Goal: Task Accomplishment & Management: Complete application form

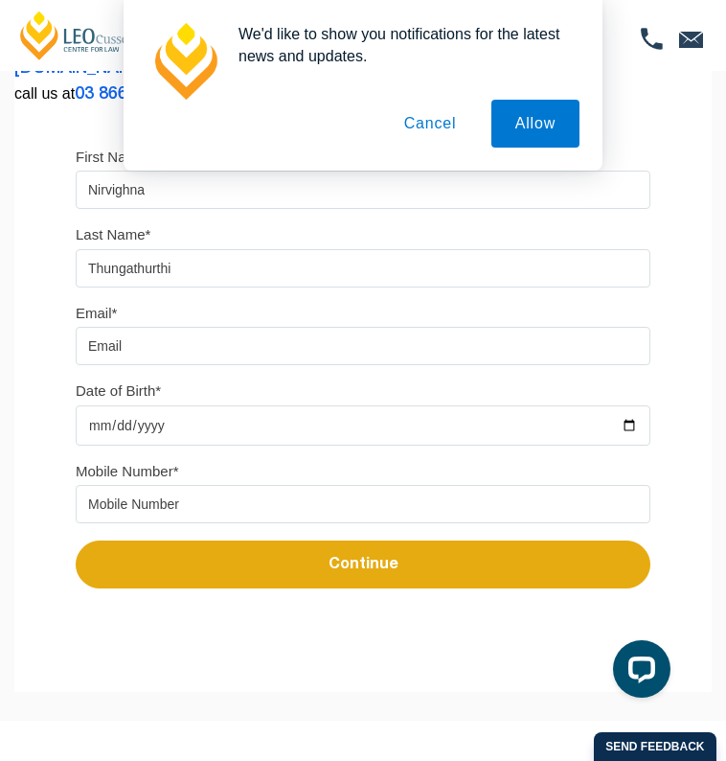
type input "Thungathurthi"
type input "[EMAIL_ADDRESS][DOMAIN_NAME]"
click at [124, 435] on input "Date of Birth*" at bounding box center [363, 425] width 575 height 40
click at [124, 428] on input "Date of Birth*" at bounding box center [363, 425] width 575 height 40
drag, startPoint x: 196, startPoint y: 492, endPoint x: 143, endPoint y: 425, distance: 85.2
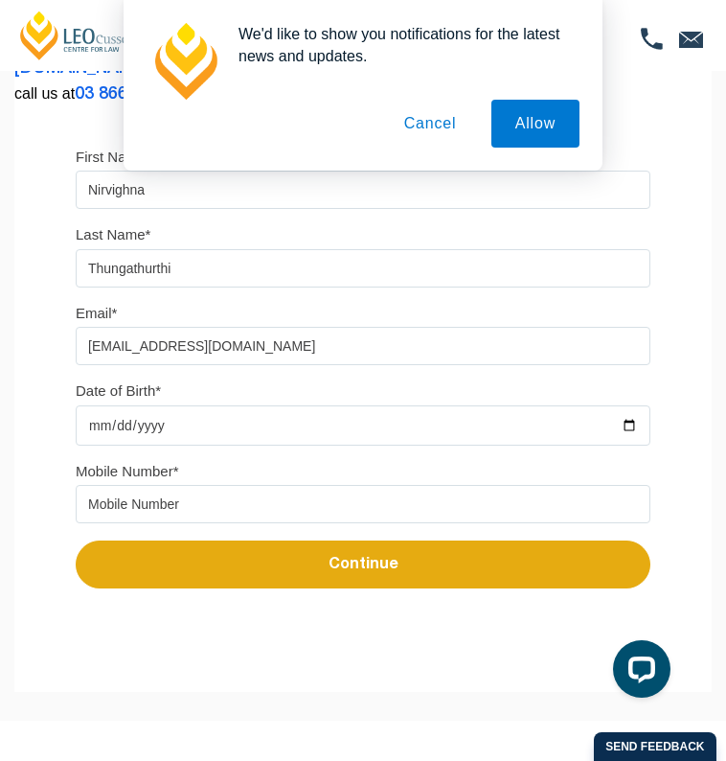
click at [143, 425] on input "Date of Birth*" at bounding box center [363, 425] width 575 height 40
type input "[DATE]"
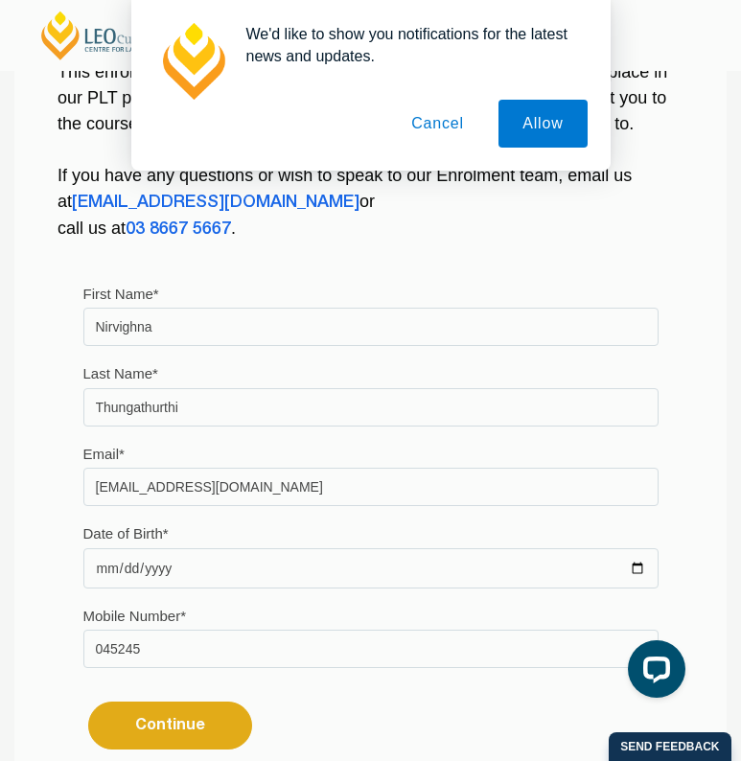
type input "045245"
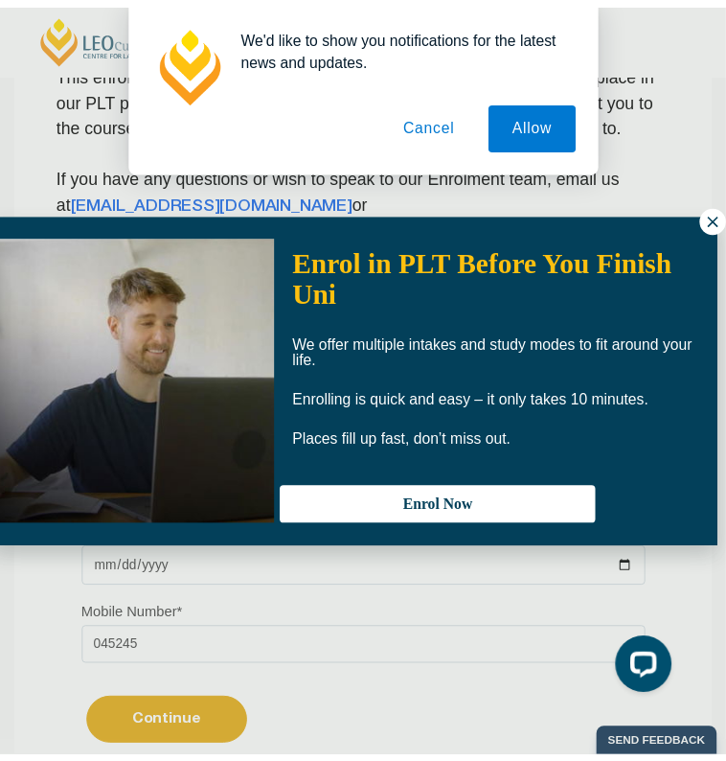
scroll to position [0, 9]
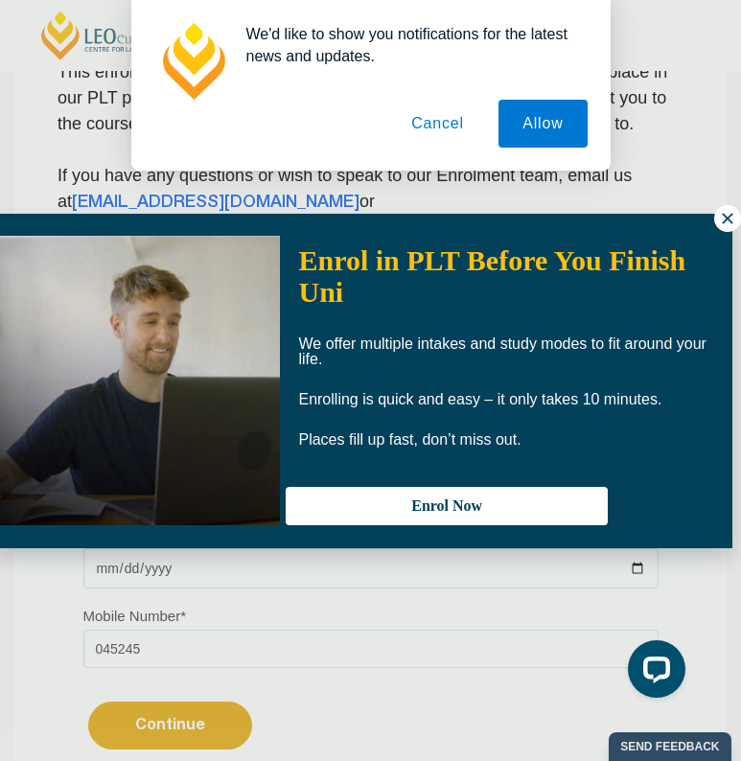
click at [725, 220] on icon at bounding box center [727, 218] width 11 height 11
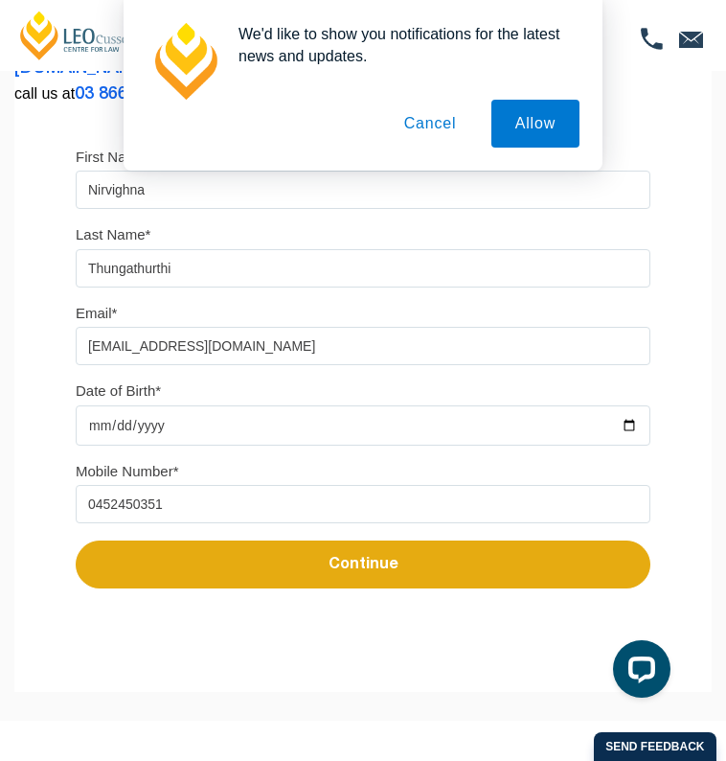
type input "0452450351"
click at [247, 574] on button "Continue" at bounding box center [363, 564] width 575 height 48
click at [453, 125] on button "Cancel" at bounding box center [430, 124] width 101 height 48
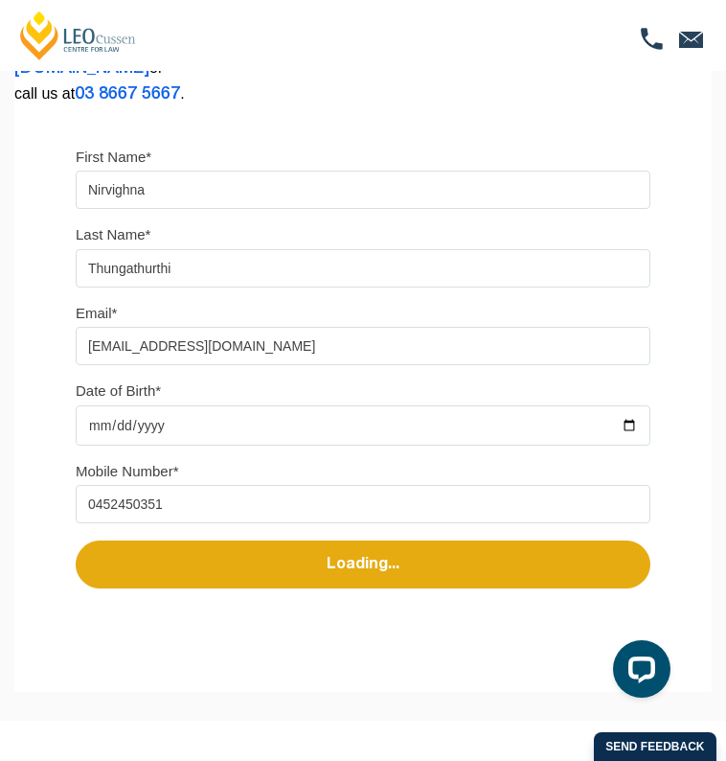
select select
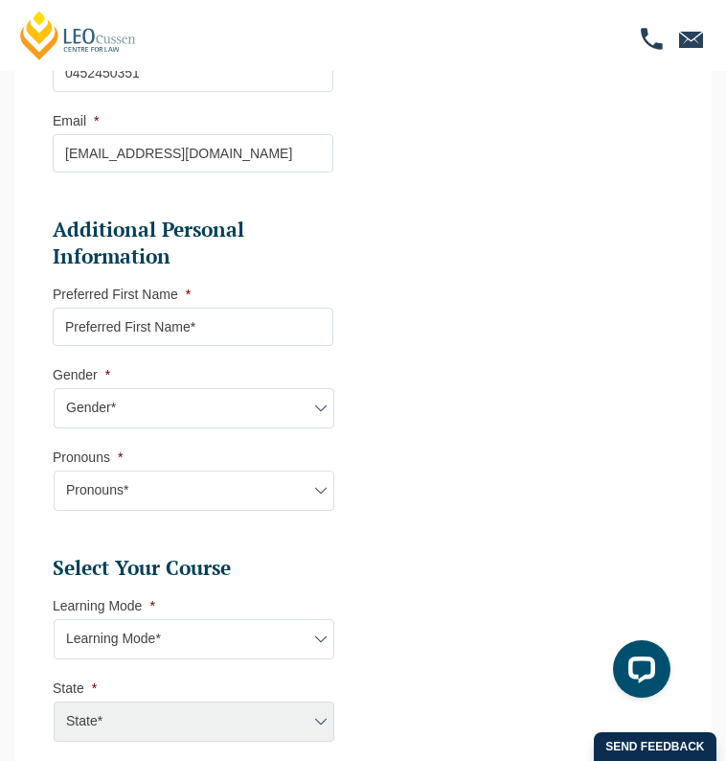
scroll to position [582, 0]
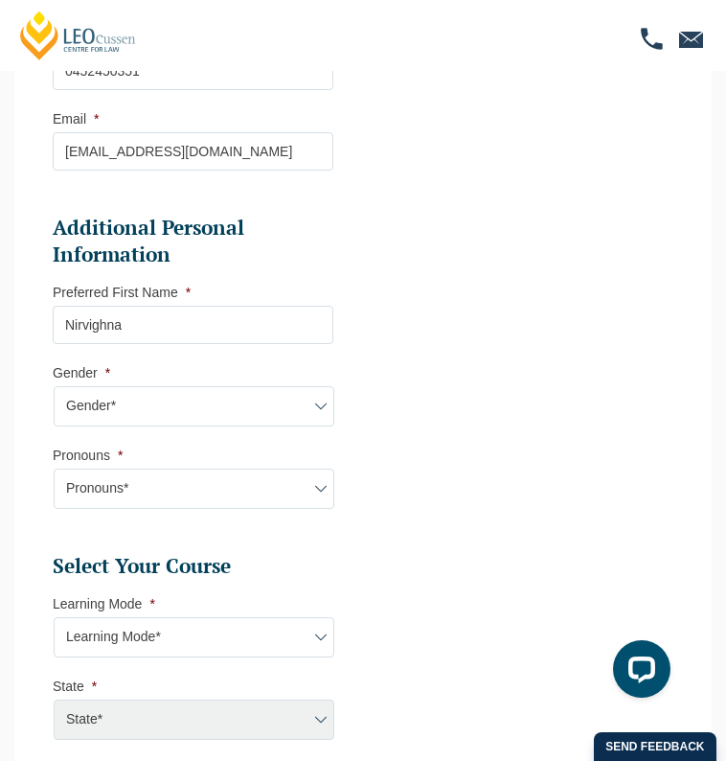
type input "Nirvighna"
select select "[DEMOGRAPHIC_DATA]"
select select "She/Her/Hers"
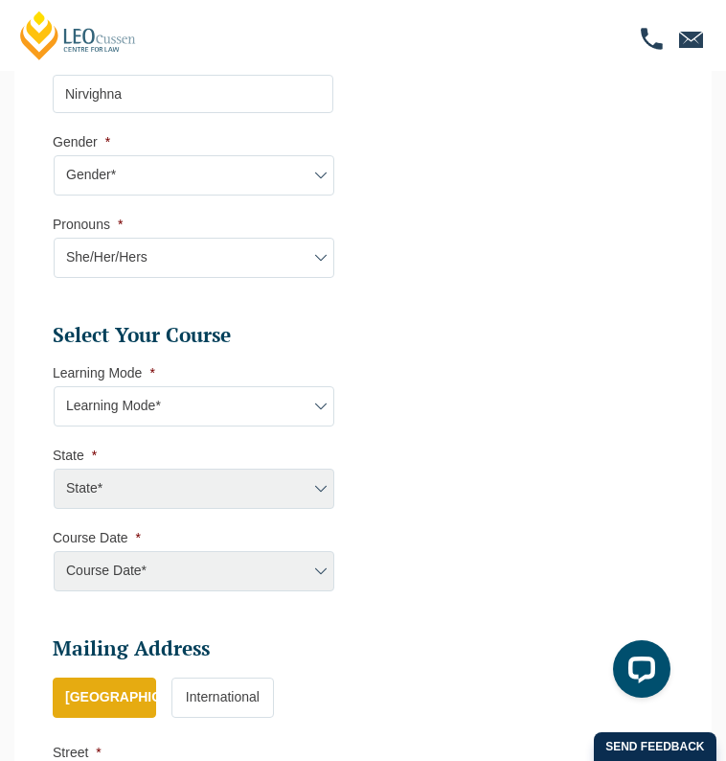
scroll to position [855, 0]
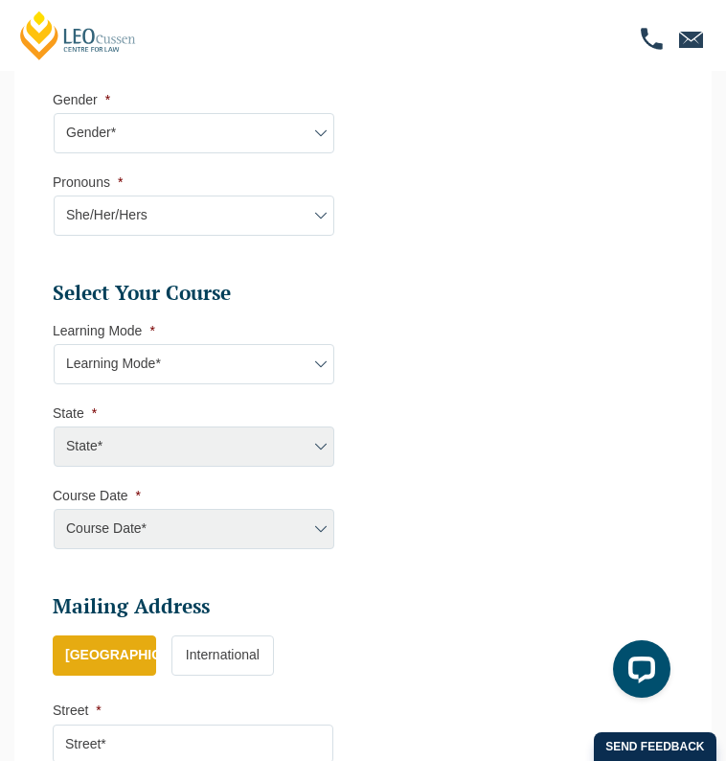
click at [158, 330] on li "Learning Mode * Learning Mode* Online Full Time Learning Online Part Time Learn…" at bounding box center [201, 353] width 296 height 62
click at [182, 526] on div "Course Date* [PERSON_NAME] 2024 [DATE] ([DATE] to [DATE]) [DATE] ([DATE] to [DA…" at bounding box center [193, 529] width 281 height 40
click at [248, 528] on div "Course Date* [PERSON_NAME] 2024 [DATE] ([DATE] to [DATE]) [DATE] ([DATE] to [DA…" at bounding box center [193, 529] width 281 height 40
click at [235, 426] on div "State* ACT/NSW National ([GEOGRAPHIC_DATA]/[GEOGRAPHIC_DATA], [GEOGRAPHIC_DATA]…" at bounding box center [193, 446] width 281 height 40
click at [197, 477] on ul "Select Your Course This field is hidden when viewing the form Only for Flinder …" at bounding box center [201, 383] width 296 height 207
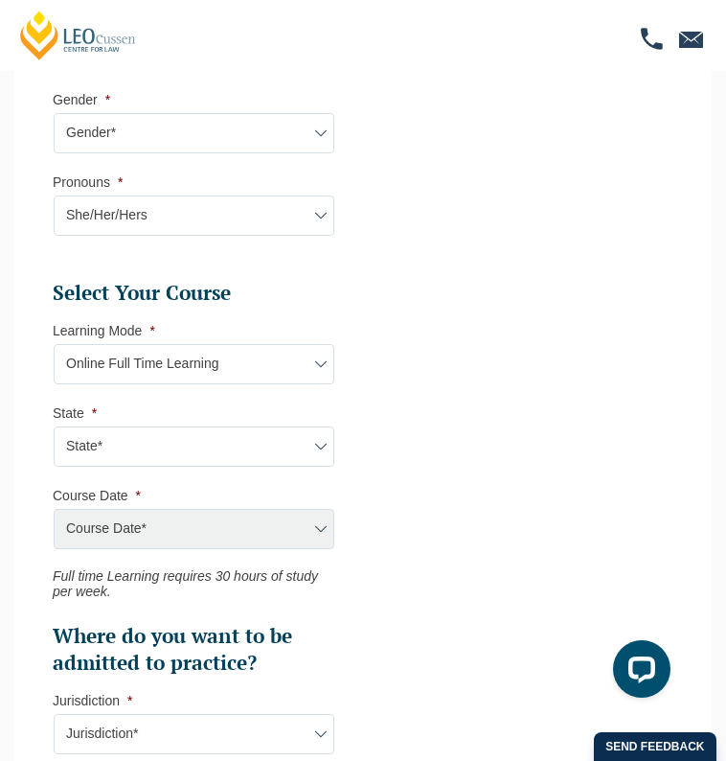
select select "Onsite Full Time Learning"
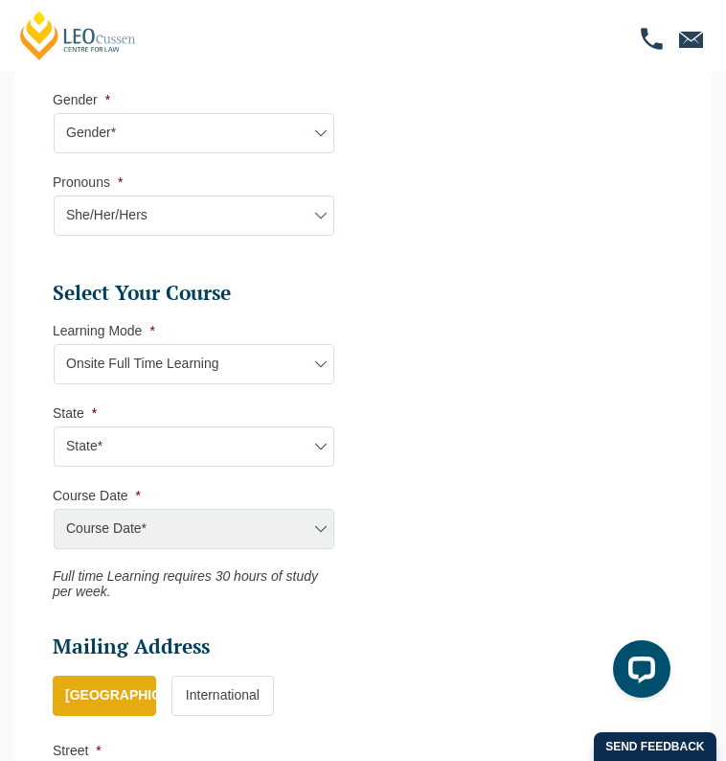
select select "VIC"
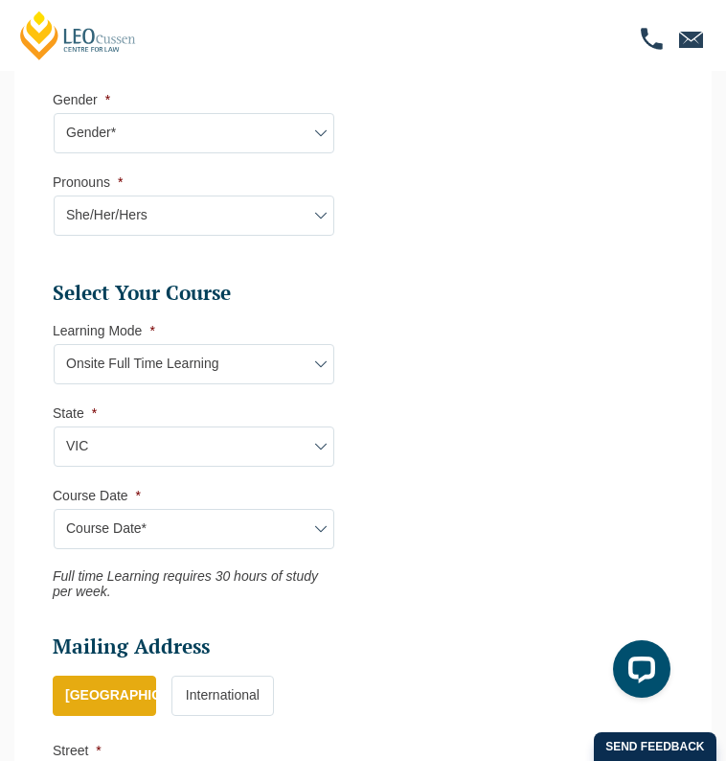
select select "Blended Full Time Learning"
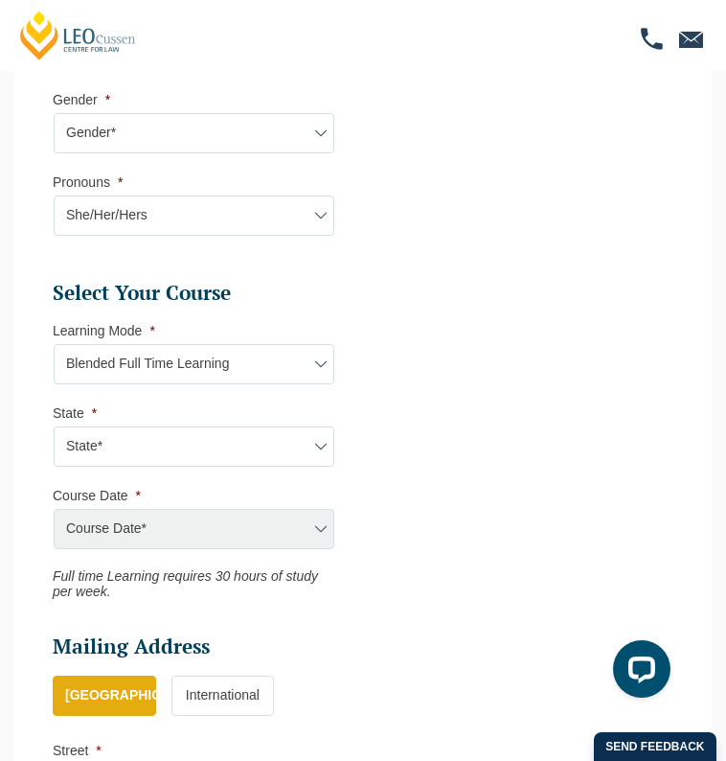
select select "VIC"
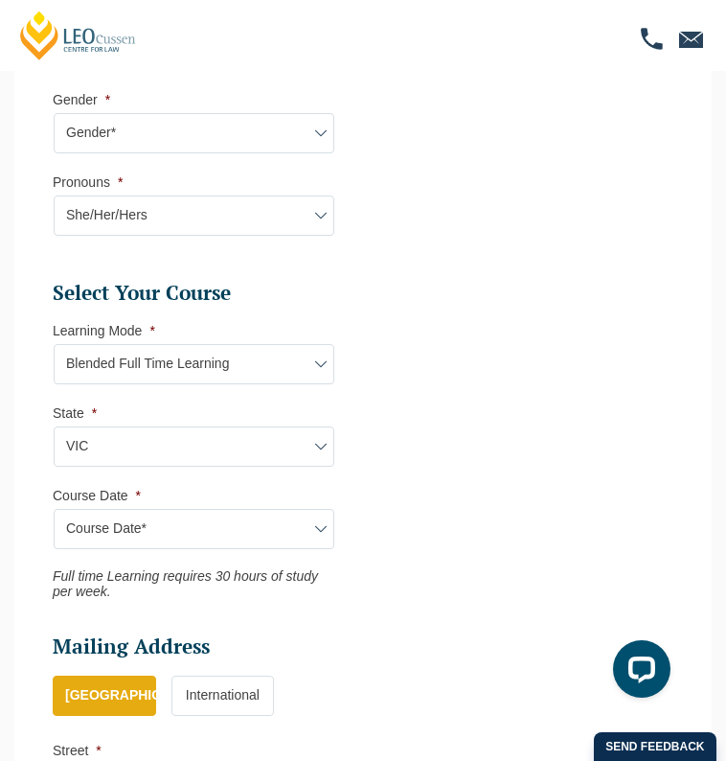
select select "[DATE] ([DATE] to [DATE])"
type input "Intake [DATE] FT"
type input "Practical Legal Training ([GEOGRAPHIC_DATA])"
select select "VIC PLT (SEP) 2025 Full Time Blended"
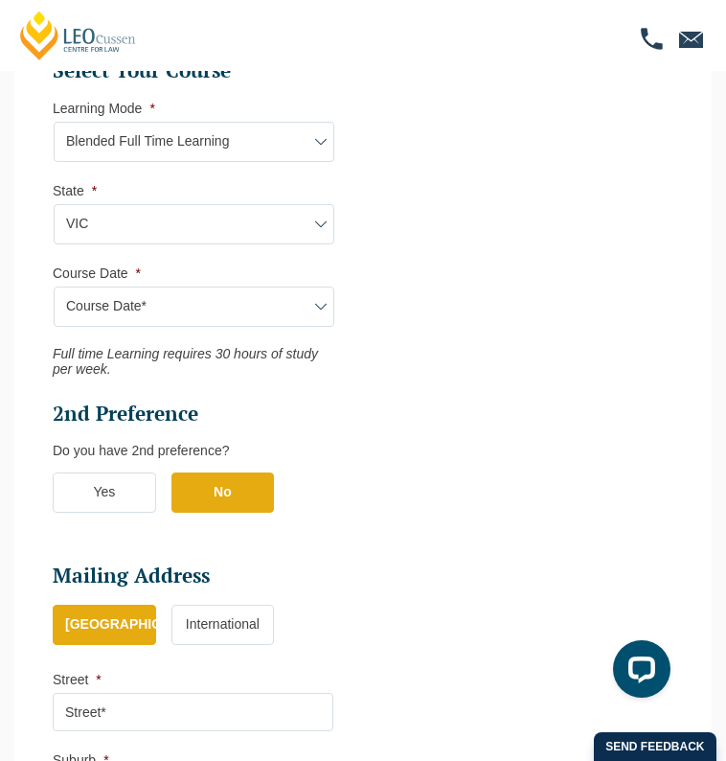
scroll to position [1096, 0]
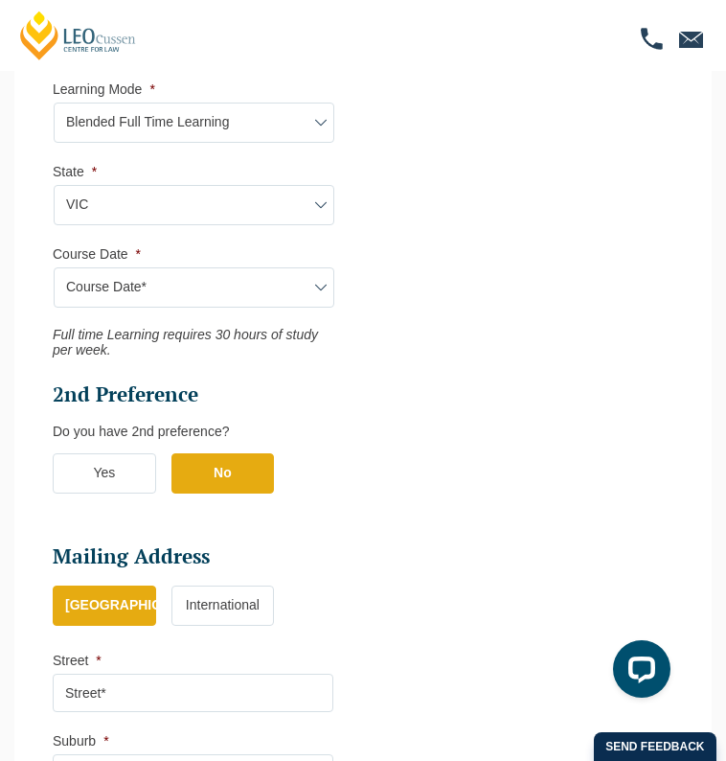
click at [245, 468] on label "No" at bounding box center [223, 473] width 103 height 40
click at [0, 0] on input "No" at bounding box center [0, 0] width 0 height 0
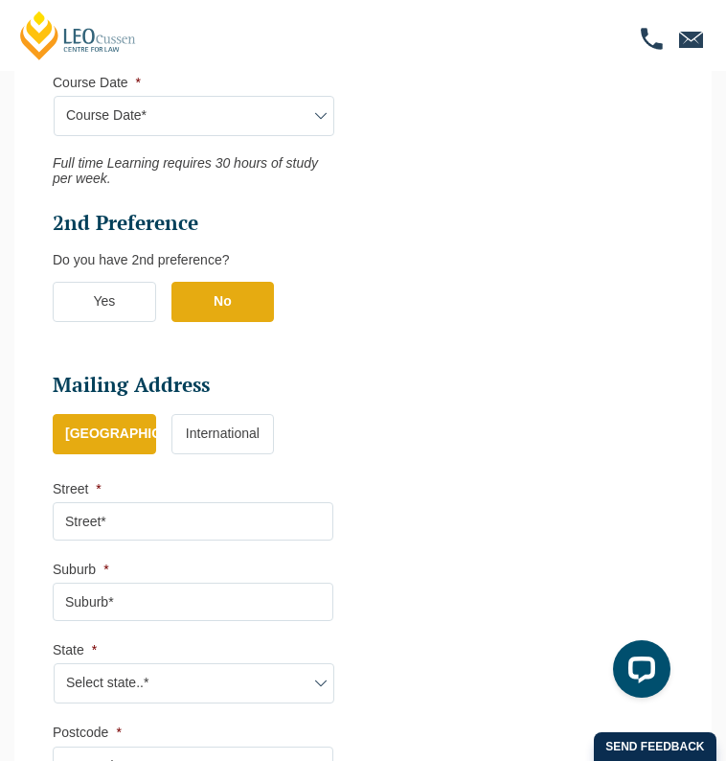
scroll to position [1337, 0]
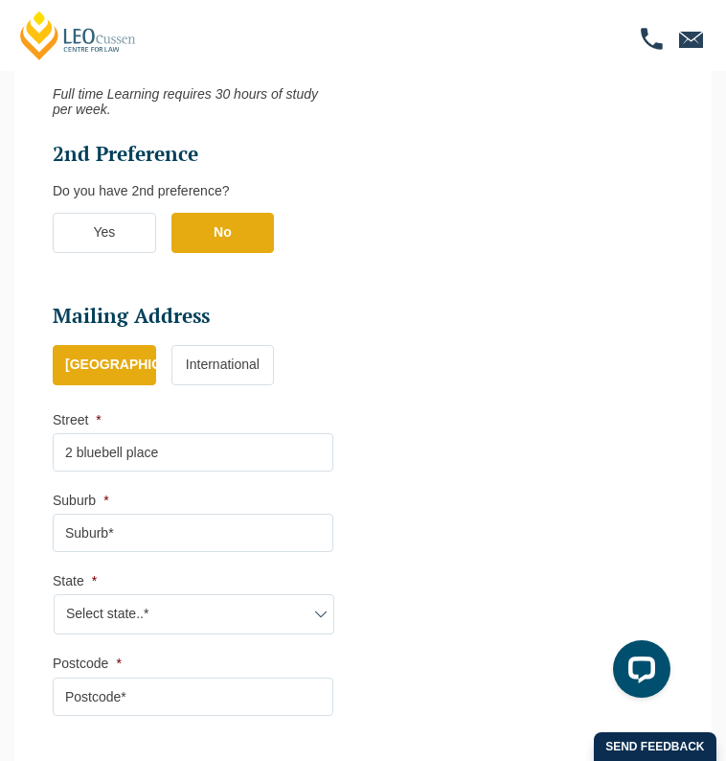
type input "2 bluebell place"
click at [140, 524] on input "Suburb *" at bounding box center [193, 533] width 281 height 38
type input "reservoir"
click input "Submit" at bounding box center [0, 0] width 0 height 0
drag, startPoint x: 125, startPoint y: 523, endPoint x: 11, endPoint y: 507, distance: 115.2
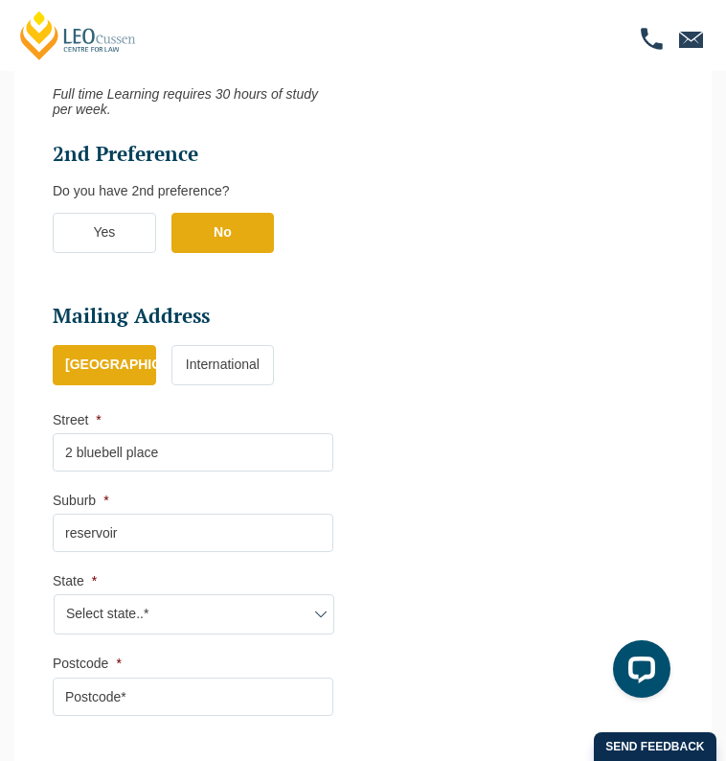
select select "Blended Full Time Learning"
select select "VIC"
select select
select select "[DATE] ([DATE] to [DATE])"
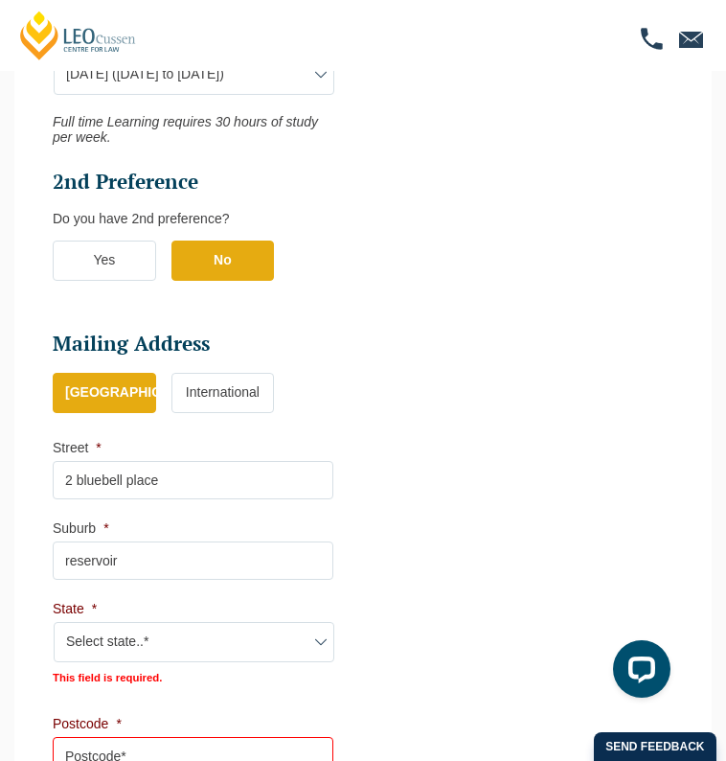
scroll to position [1450, 0]
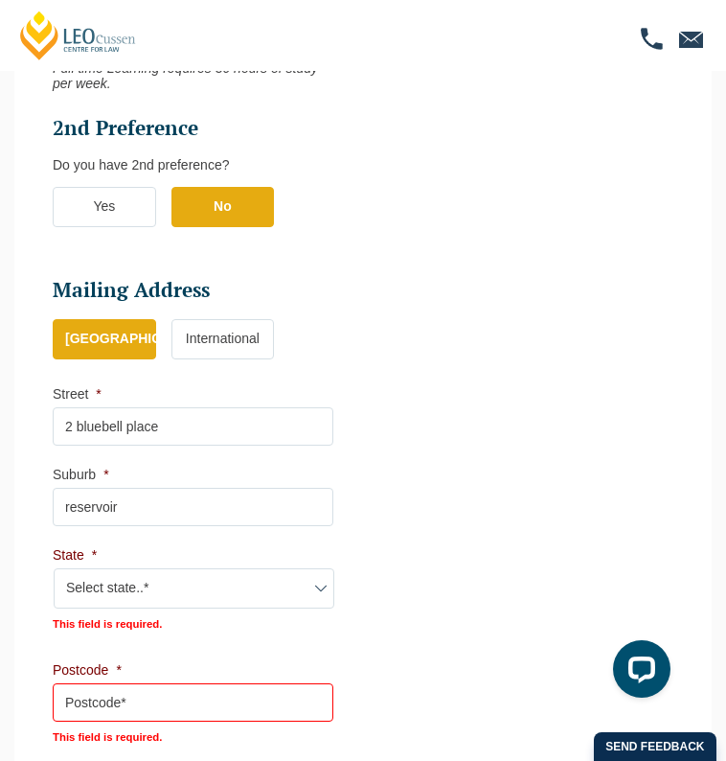
drag, startPoint x: 136, startPoint y: 499, endPoint x: -32, endPoint y: 461, distance: 172.0
paste input "Reservoir"
type input "Reservoir"
select select "VIC"
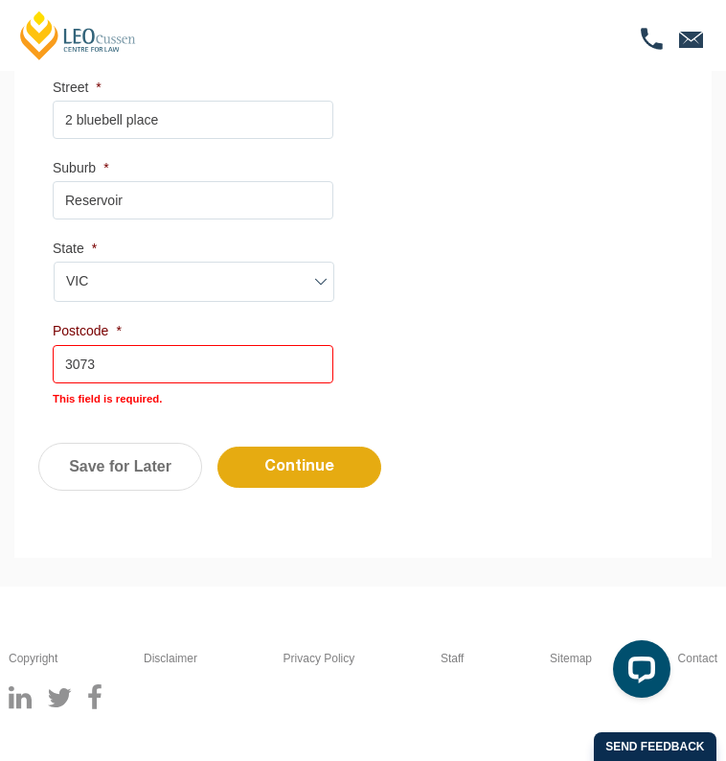
scroll to position [1761, 0]
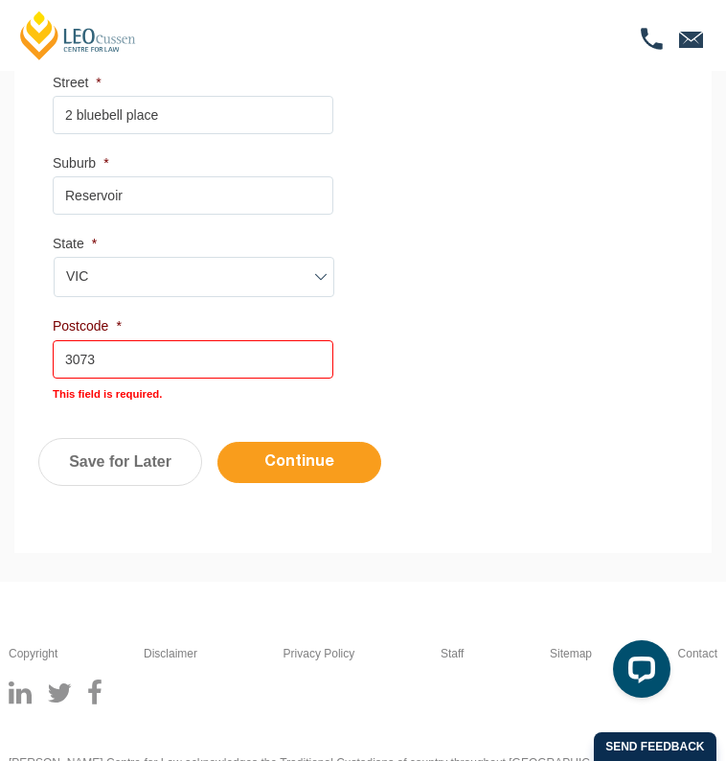
type input "3073"
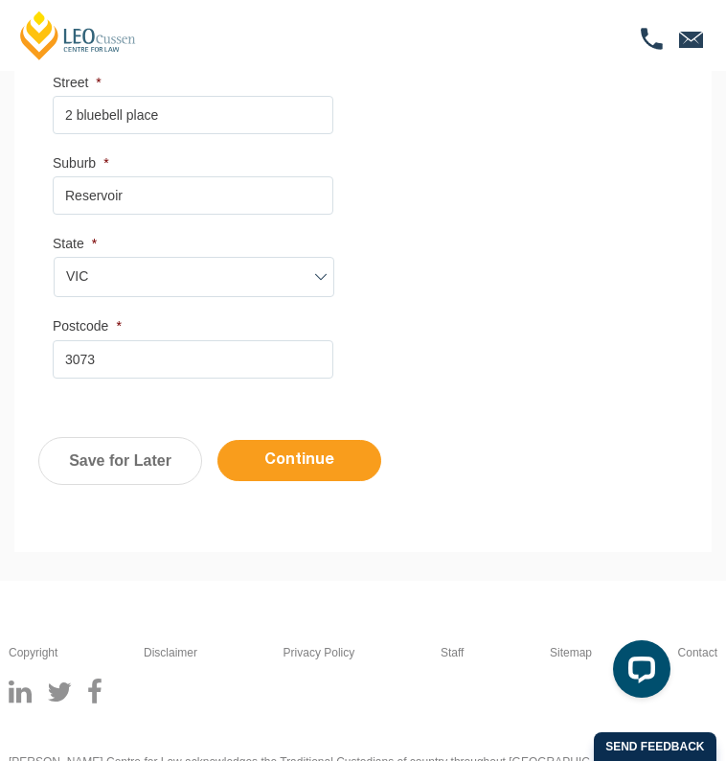
click at [299, 444] on input "Continue" at bounding box center [300, 460] width 164 height 41
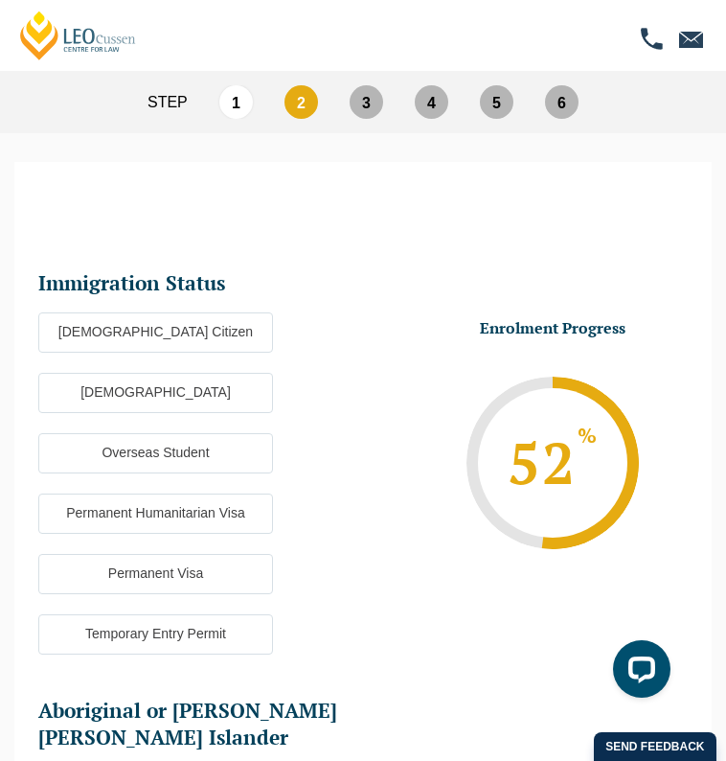
scroll to position [0, 0]
click at [206, 317] on label "[DEMOGRAPHIC_DATA] Citizen" at bounding box center [155, 332] width 235 height 40
click at [0, 0] on input "[DEMOGRAPHIC_DATA] Citizen" at bounding box center [0, 0] width 0 height 0
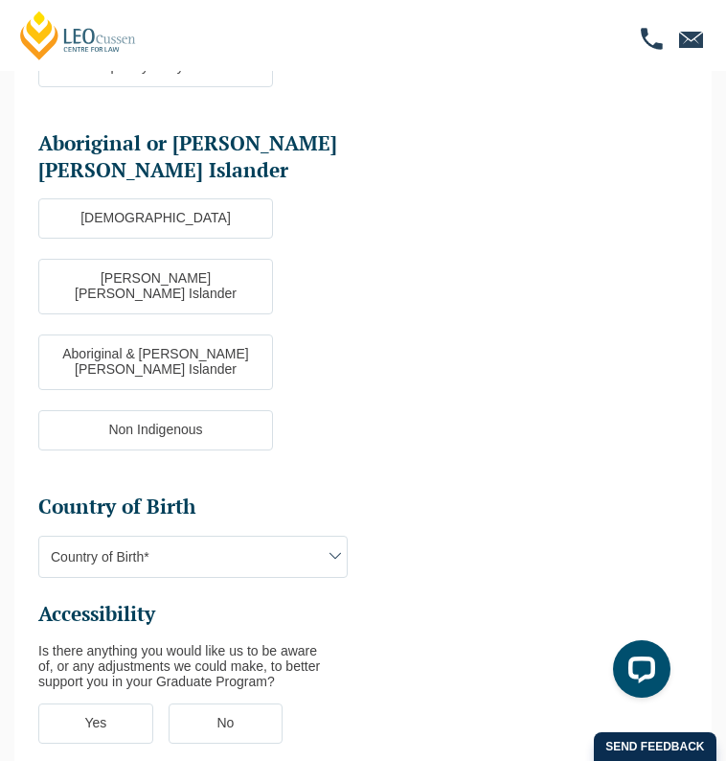
scroll to position [606, 0]
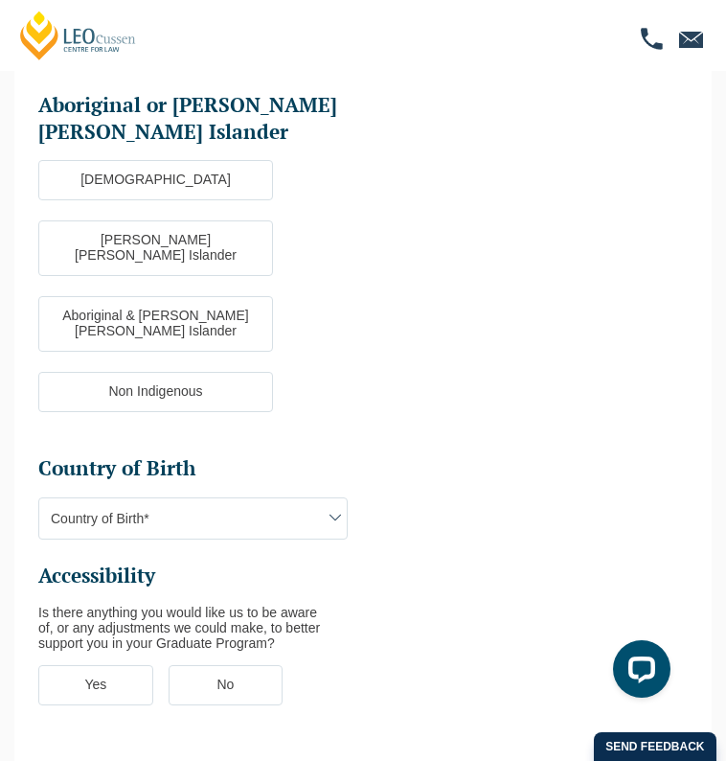
click at [248, 498] on span "Country of Birth*" at bounding box center [193, 518] width 308 height 40
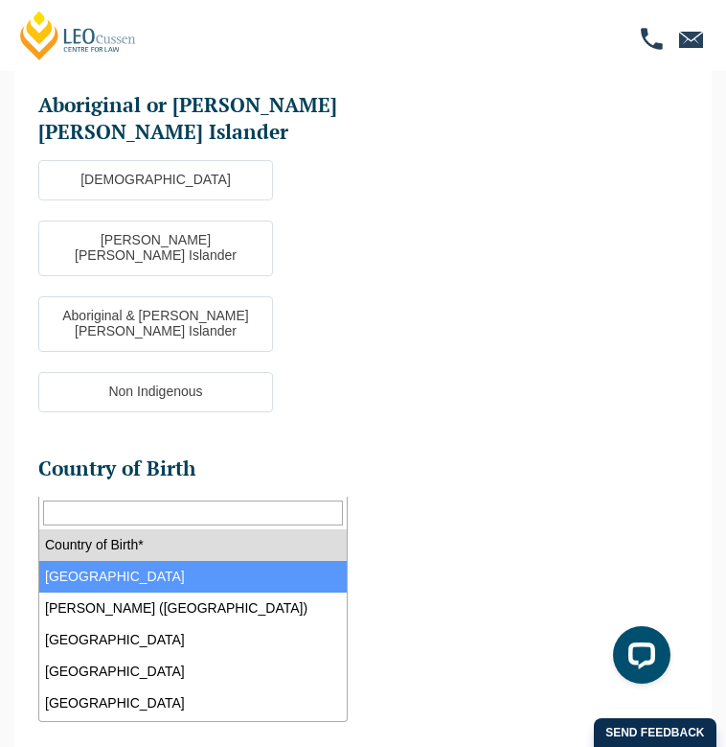
select select "Australia 1101"
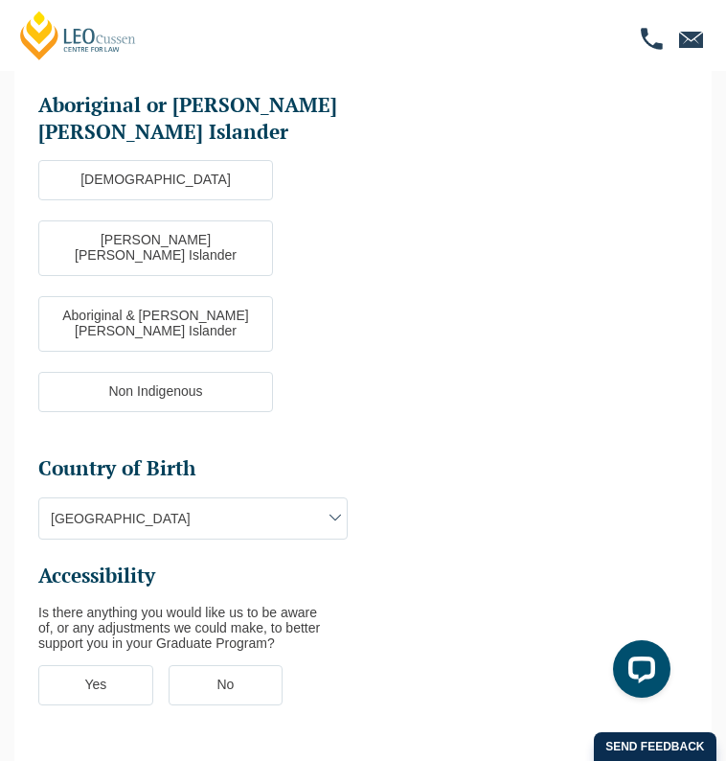
scroll to position [782, 0]
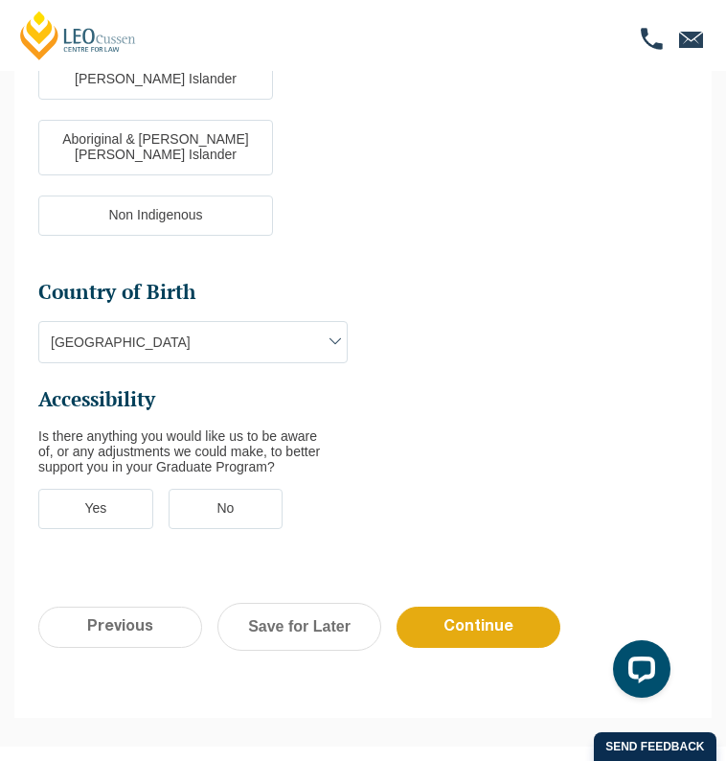
click at [204, 489] on label "No" at bounding box center [226, 509] width 115 height 40
click at [0, 0] on input "No" at bounding box center [0, 0] width 0 height 0
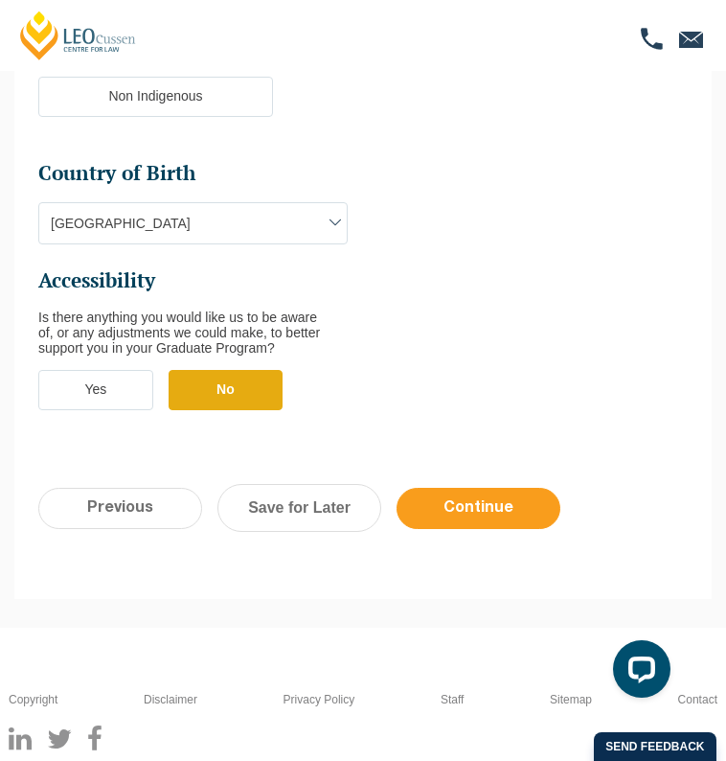
click at [499, 488] on input "Continue" at bounding box center [479, 508] width 164 height 41
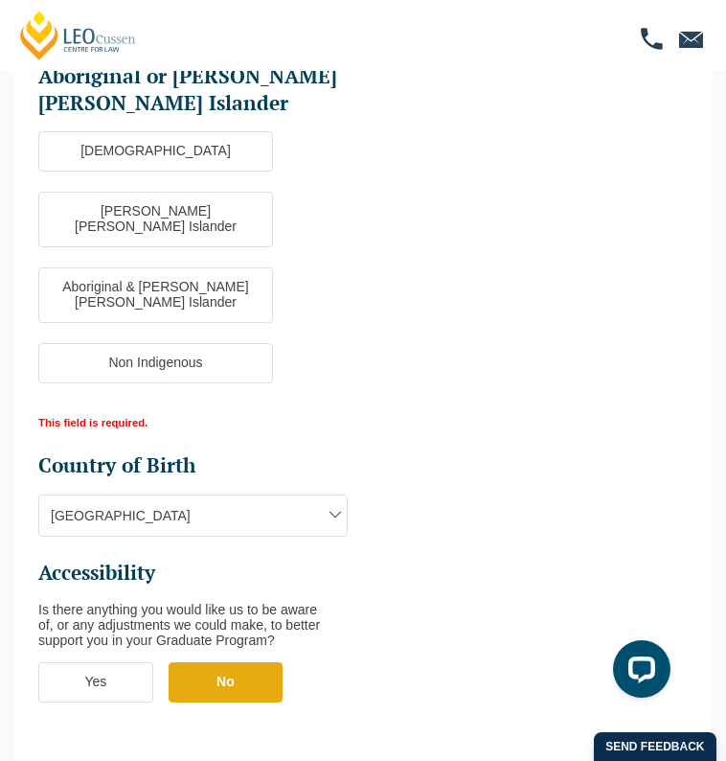
scroll to position [588, 0]
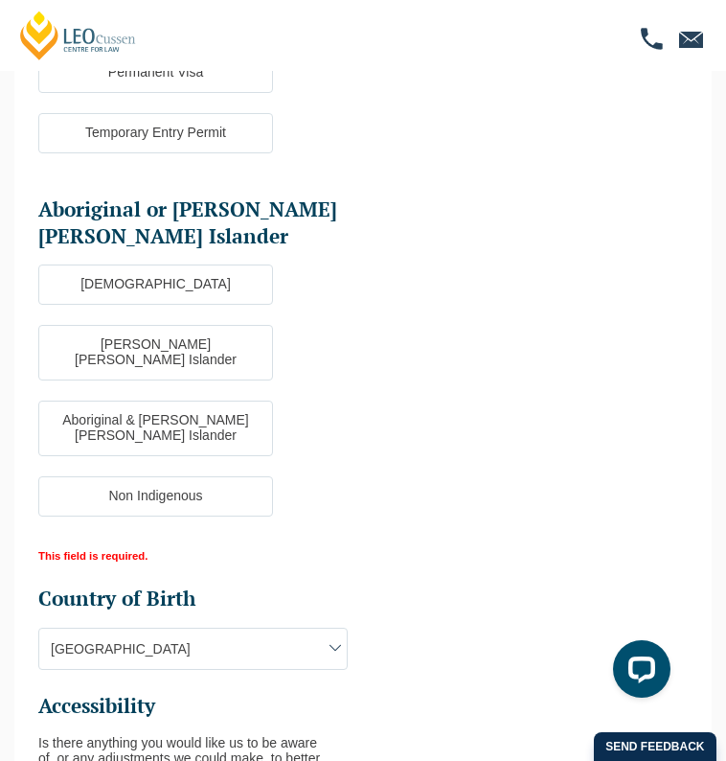
click at [201, 476] on label "Non Indigenous" at bounding box center [155, 496] width 235 height 40
click at [0, 0] on input "Non Indigenous" at bounding box center [0, 0] width 0 height 0
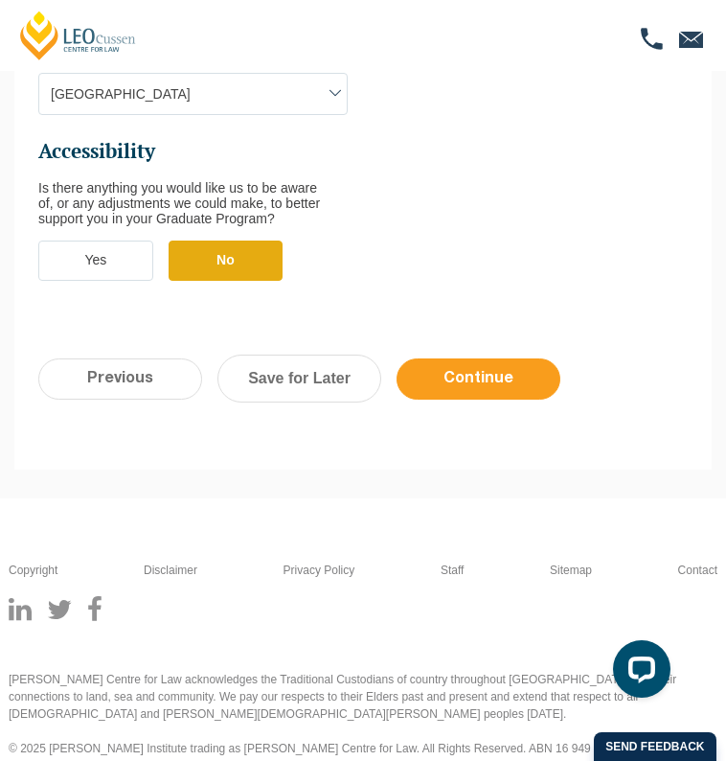
click at [486, 358] on input "Continue" at bounding box center [479, 378] width 164 height 41
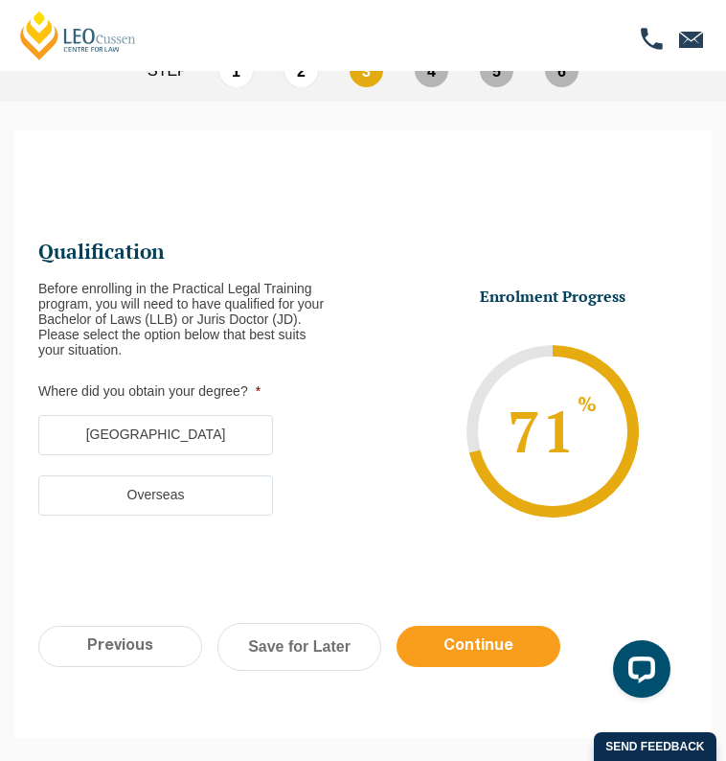
scroll to position [78, 0]
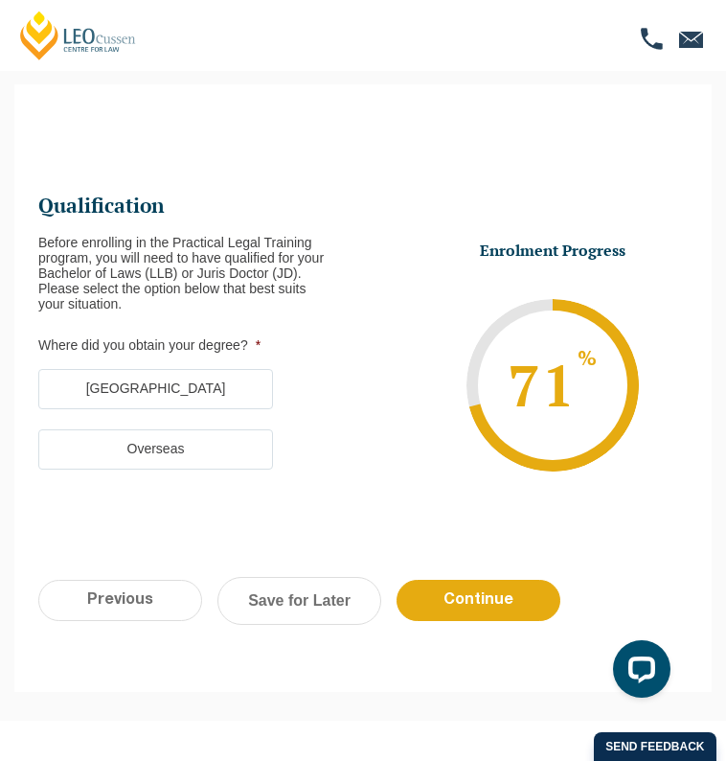
click at [235, 396] on label "[GEOGRAPHIC_DATA]" at bounding box center [155, 389] width 235 height 40
click at [0, 0] on input "[GEOGRAPHIC_DATA]" at bounding box center [0, 0] width 0 height 0
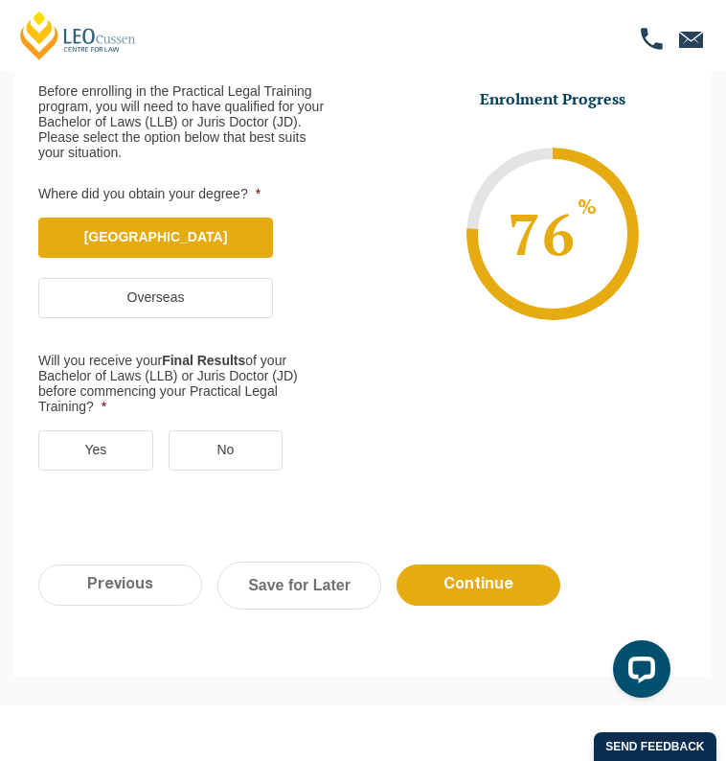
scroll to position [232, 0]
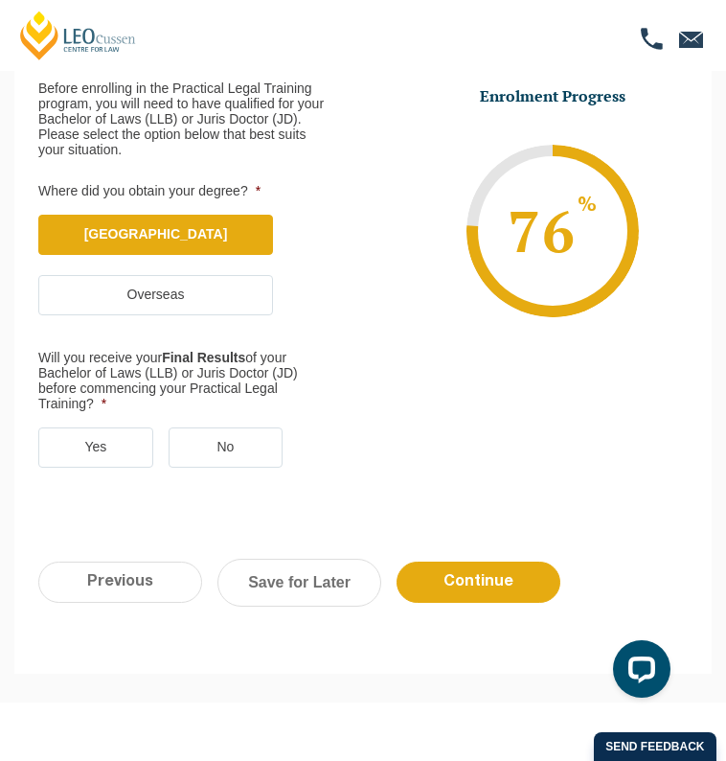
click at [103, 448] on label "Yes" at bounding box center [95, 447] width 115 height 40
click at [0, 0] on input "Yes" at bounding box center [0, 0] width 0 height 0
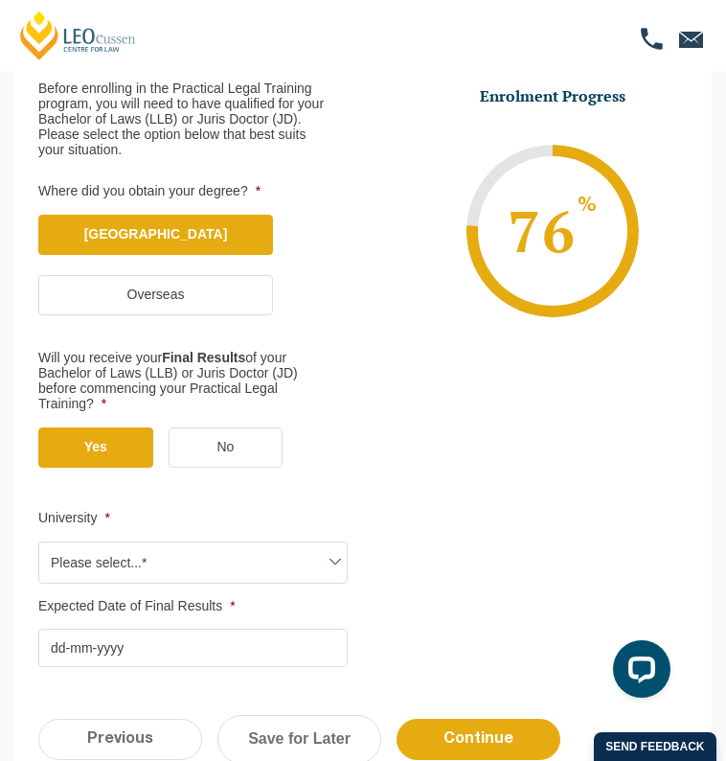
scroll to position [360, 0]
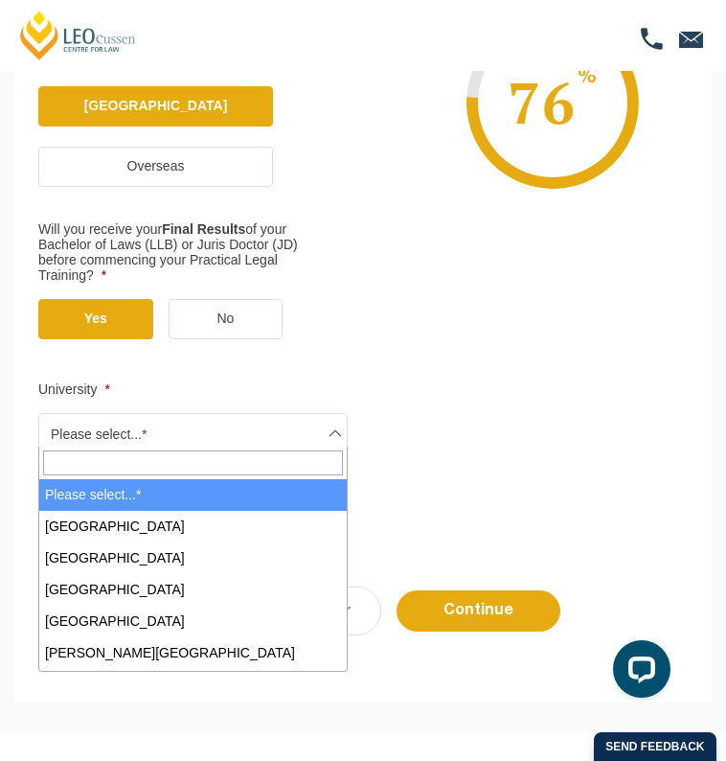
click at [125, 414] on span "Please select...*" at bounding box center [193, 434] width 308 height 40
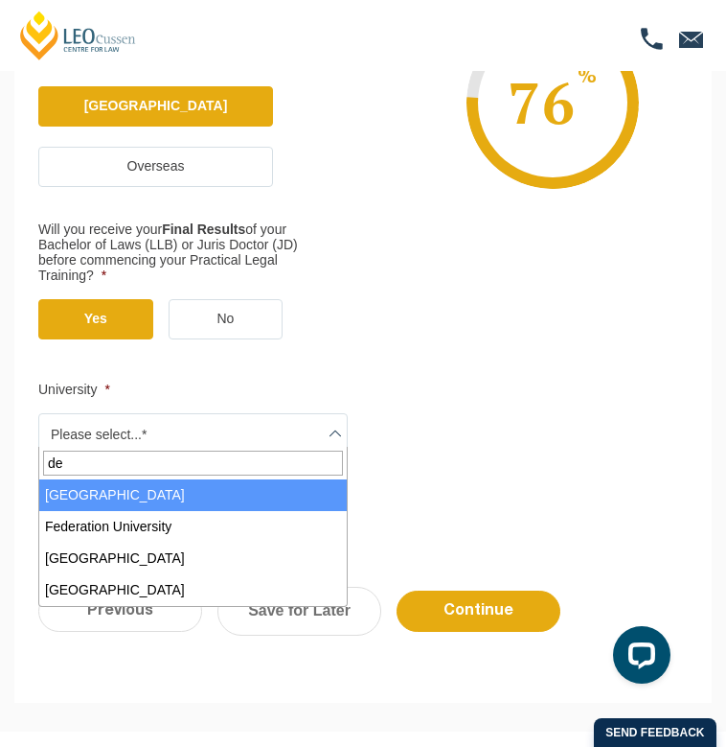
type input "de"
select select "[GEOGRAPHIC_DATA]"
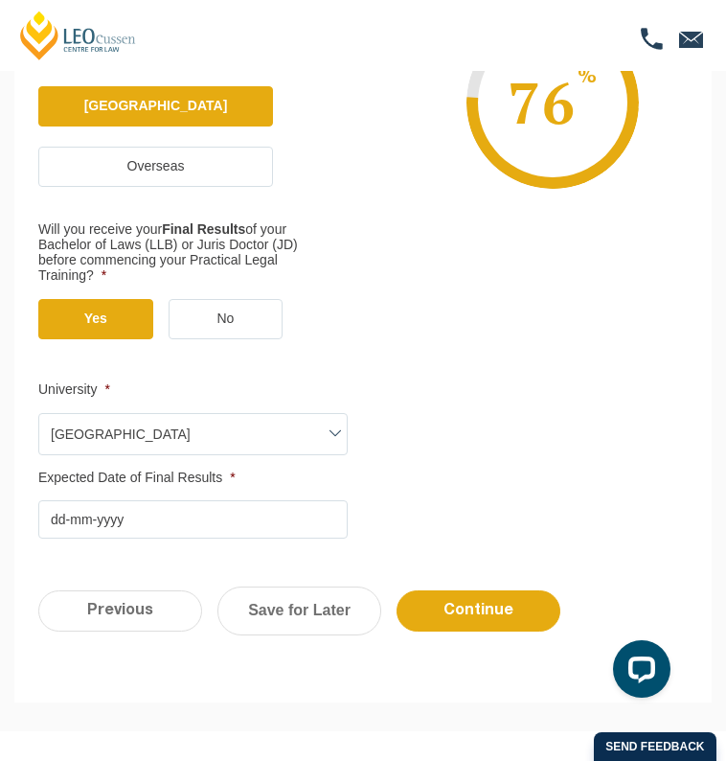
click at [149, 517] on input "Expected Date of Final Results *" at bounding box center [193, 519] width 310 height 38
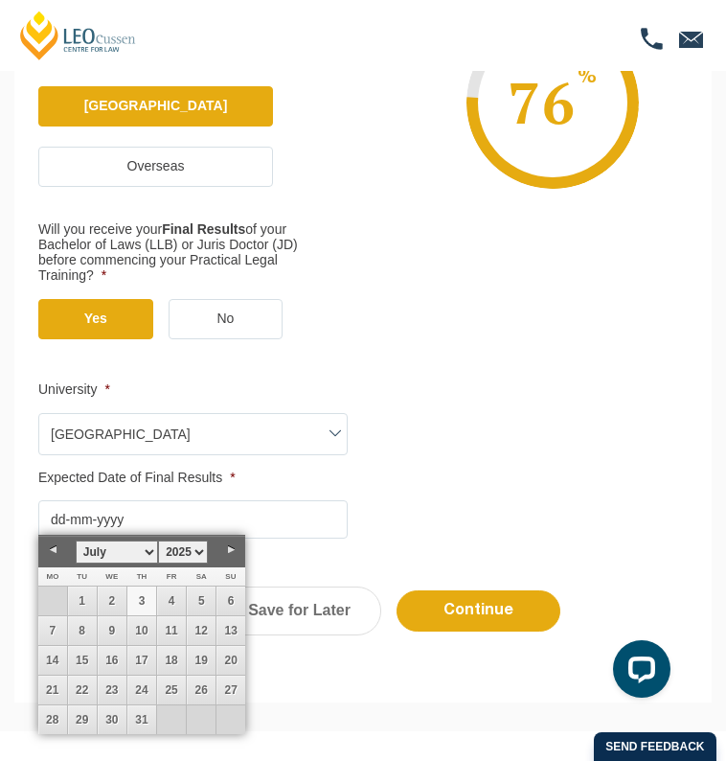
click at [142, 604] on link "3" at bounding box center [141, 600] width 29 height 29
type input "[DATE]"
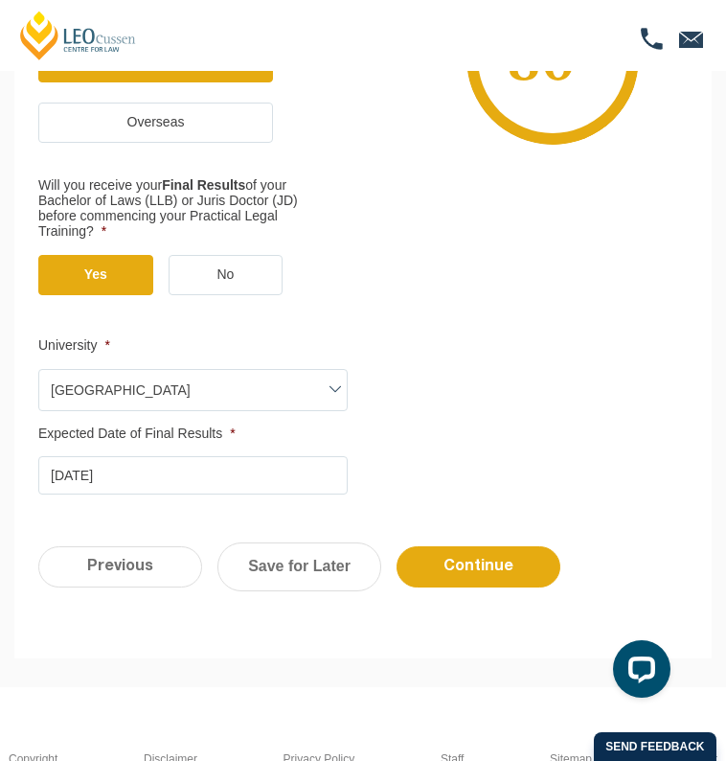
scroll to position [408, 0]
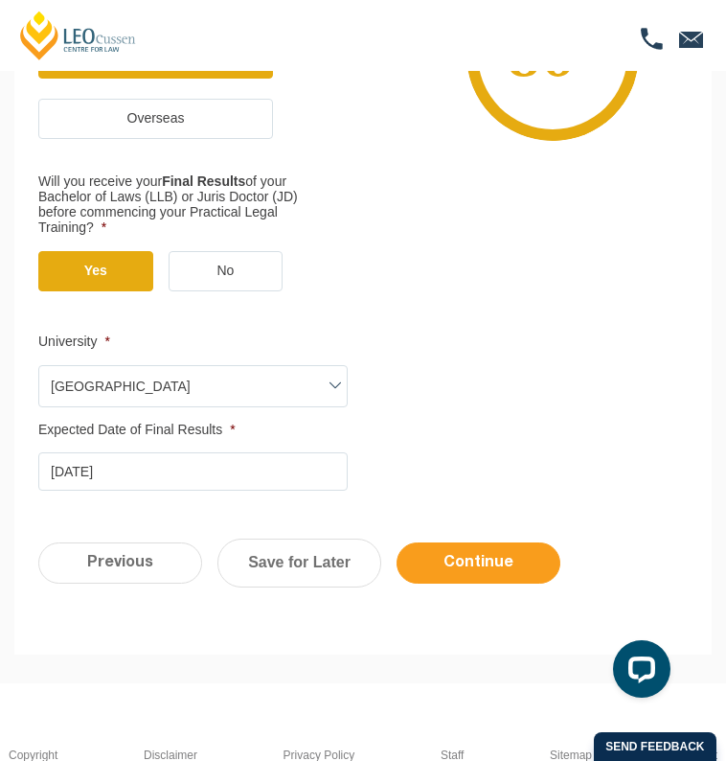
click at [457, 542] on input "Continue" at bounding box center [479, 562] width 164 height 41
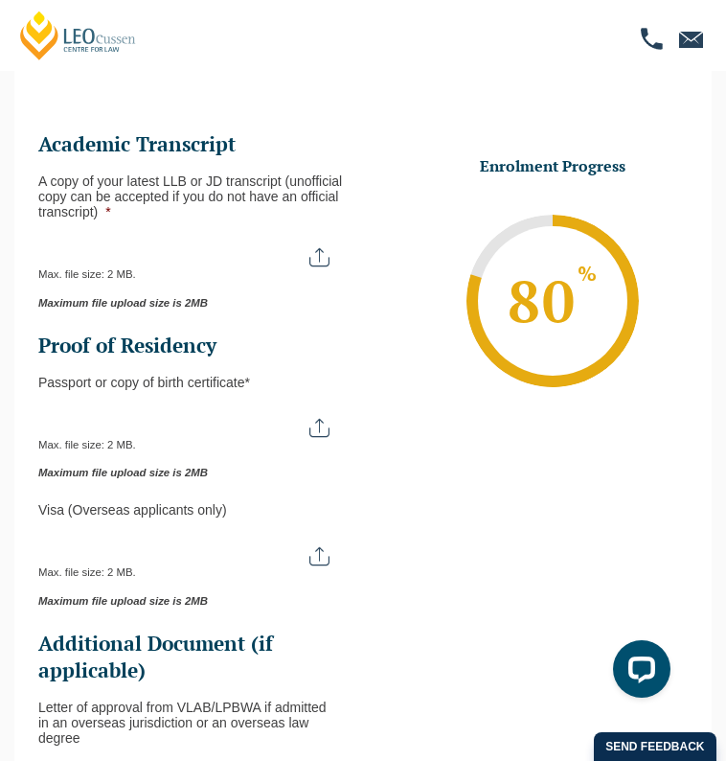
scroll to position [66, 0]
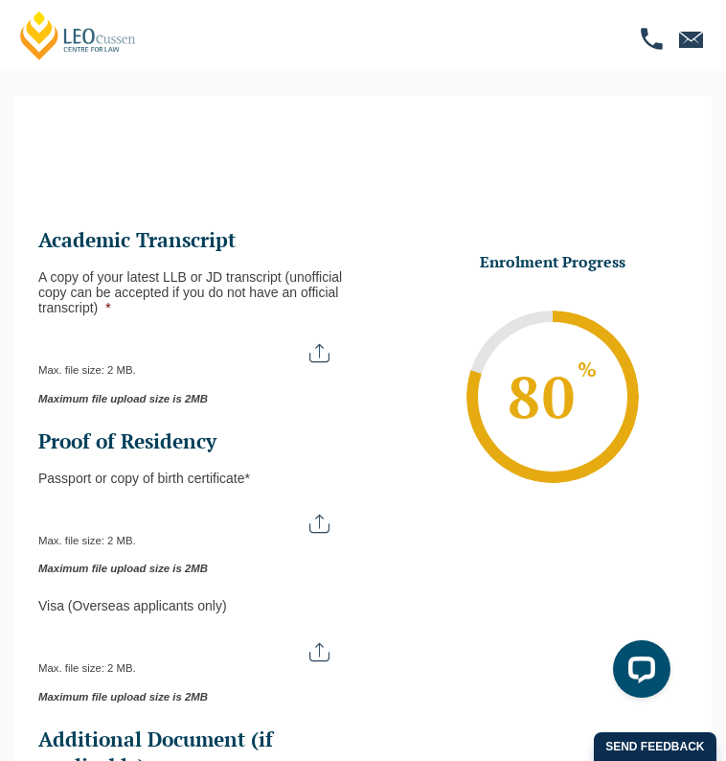
type input "C:\fakepath\Transcript.png"
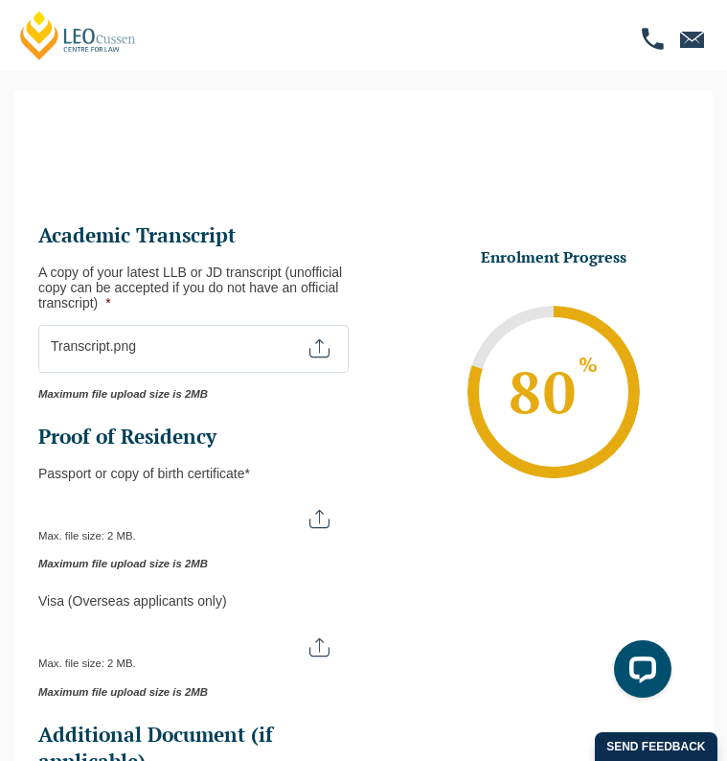
scroll to position [268, 0]
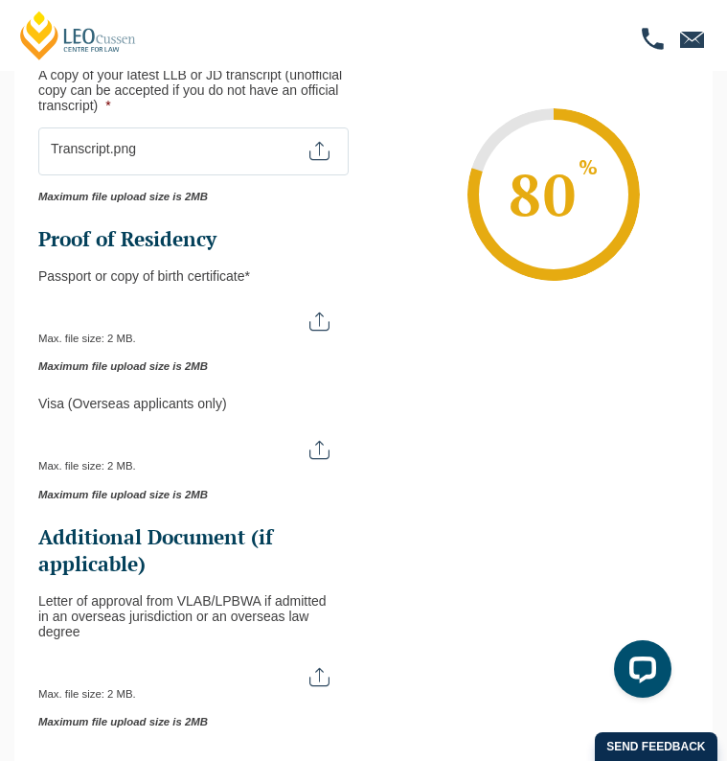
click at [261, 310] on input "Passport or Copy of Birth Certificate *" at bounding box center [193, 314] width 310 height 33
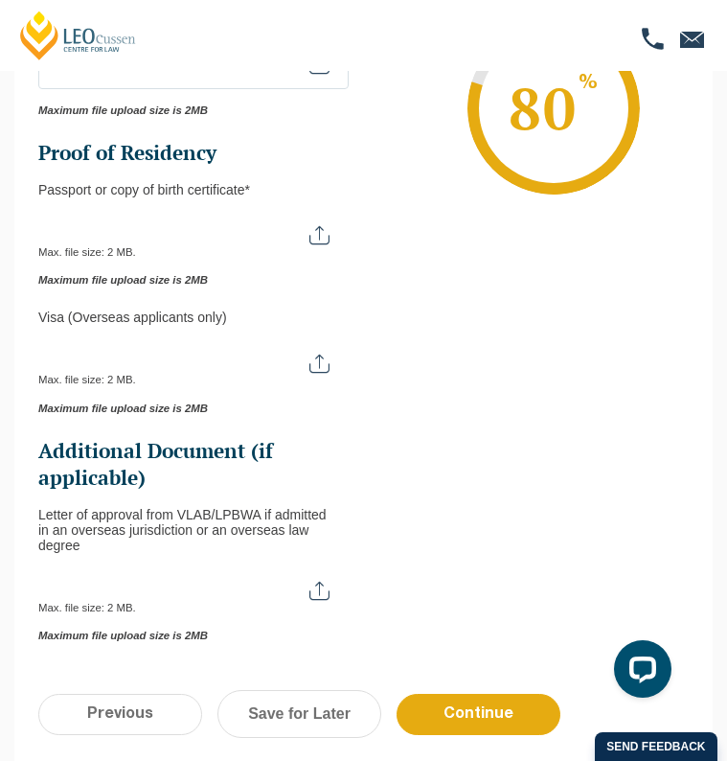
scroll to position [350, 0]
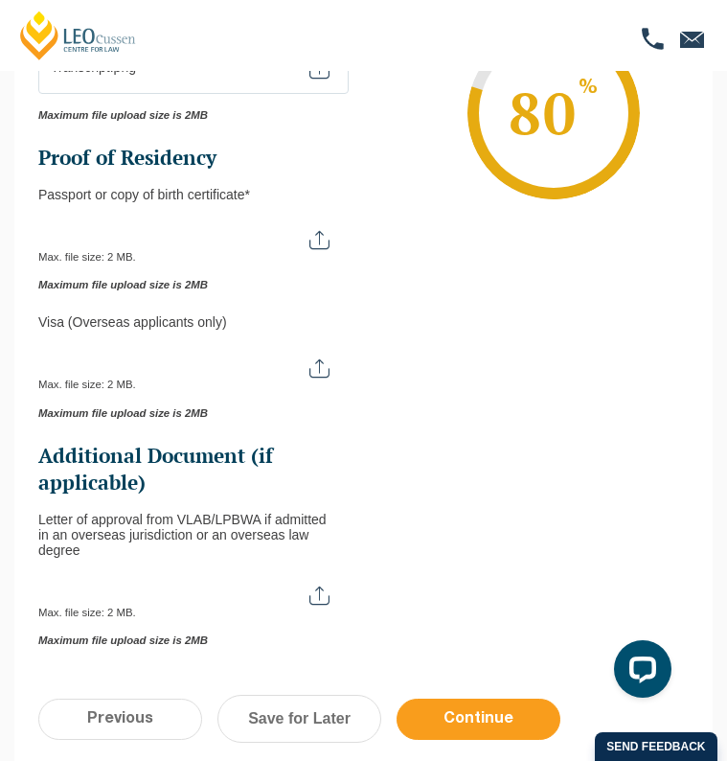
click at [460, 699] on input "Continue" at bounding box center [479, 719] width 164 height 41
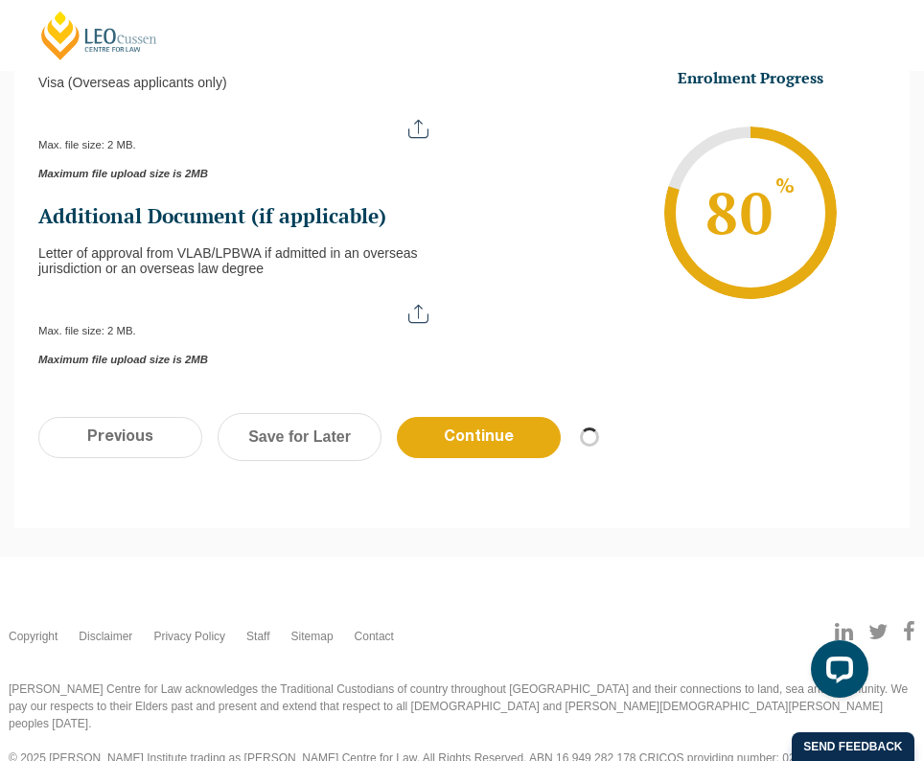
scroll to position [637, 0]
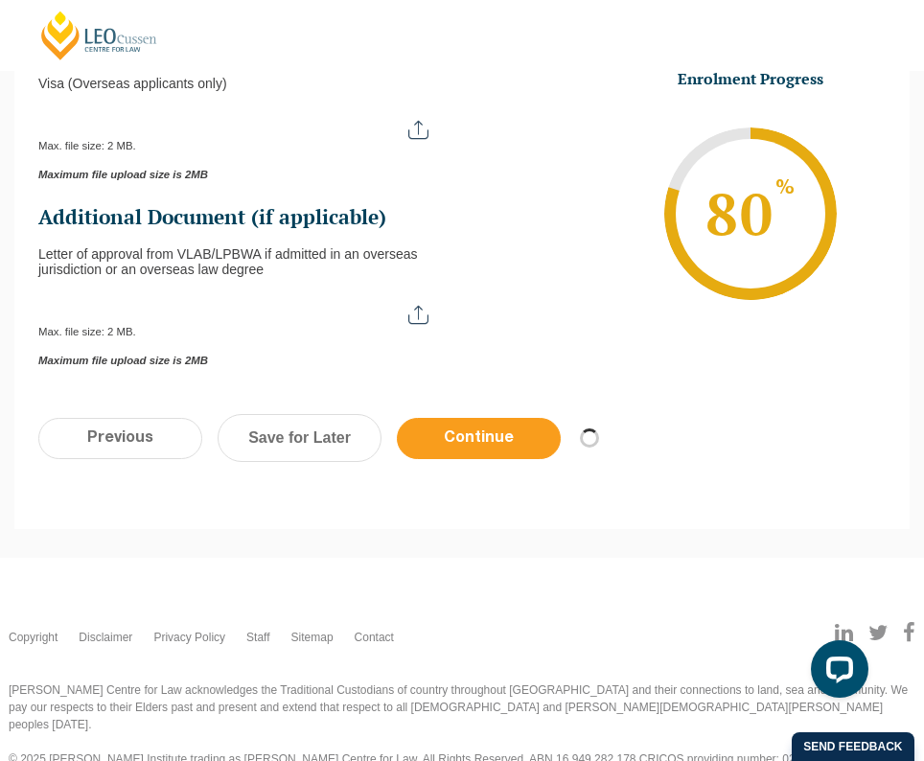
click at [525, 440] on input "Continue" at bounding box center [479, 438] width 164 height 41
click at [517, 434] on input "Continue" at bounding box center [479, 438] width 164 height 41
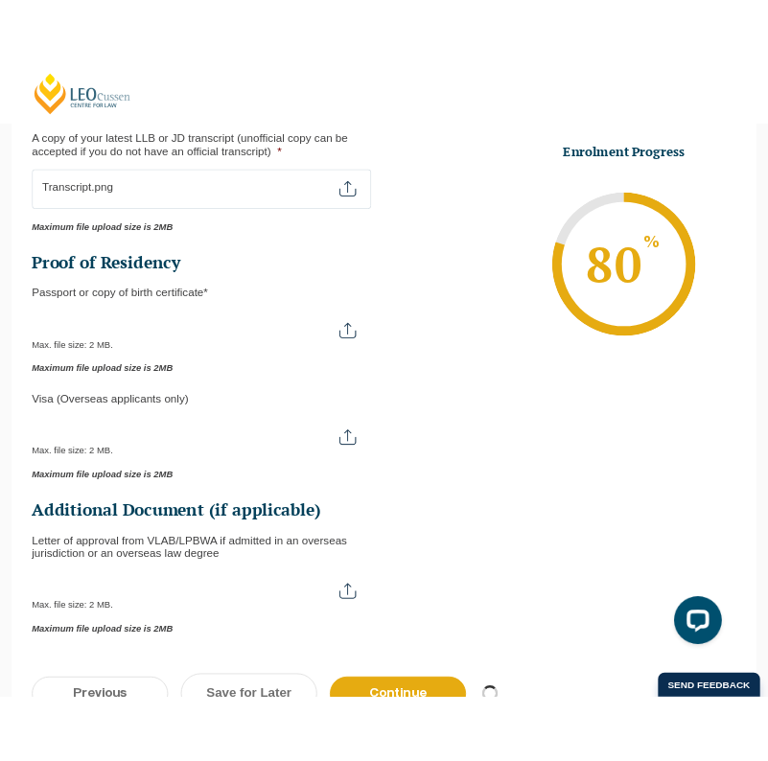
scroll to position [473, 0]
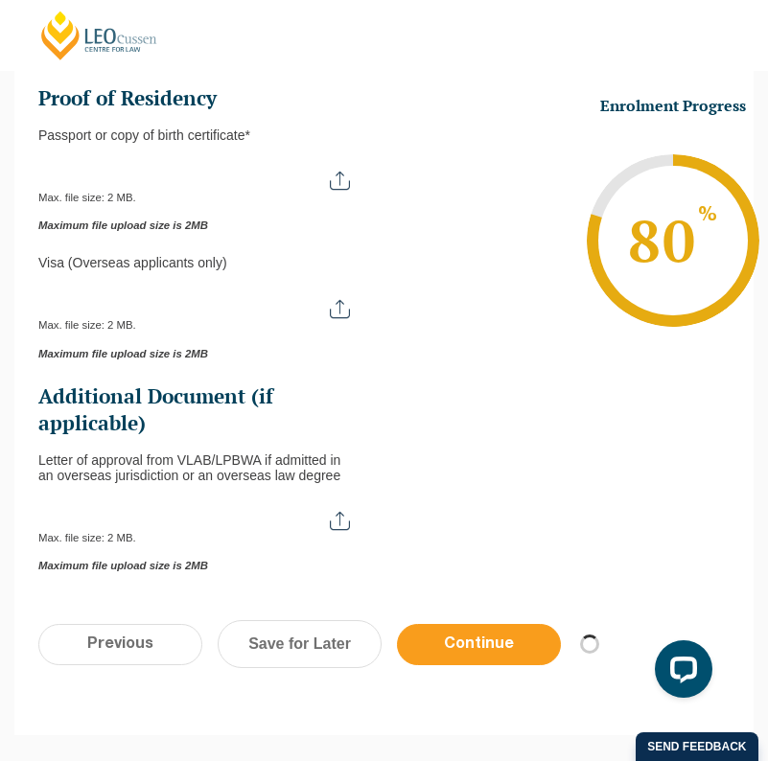
click at [496, 625] on input "Continue" at bounding box center [479, 644] width 164 height 41
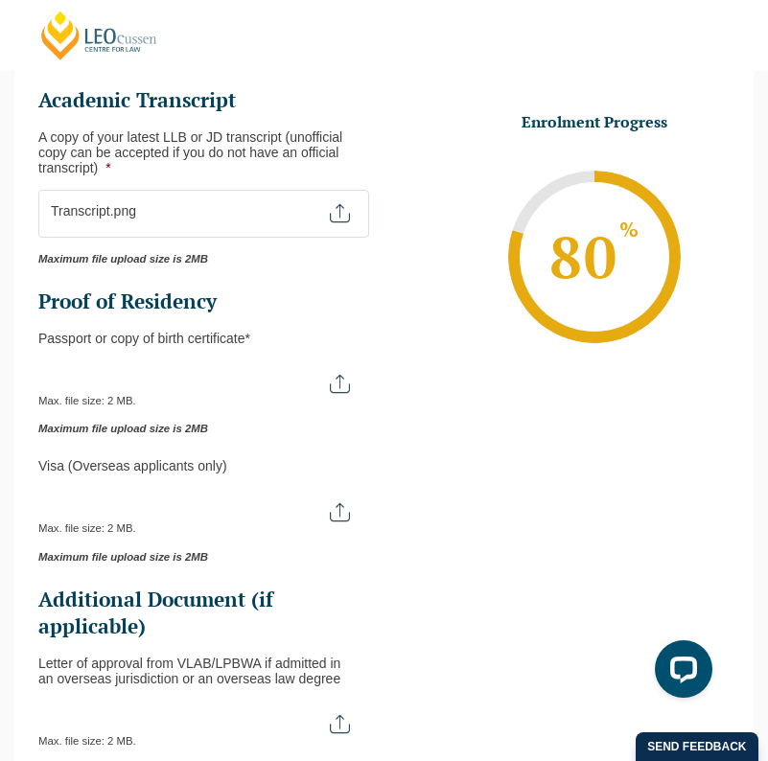
type input "C:\fakepath\Screenshot [DATE] 2.41.49 pm.png"
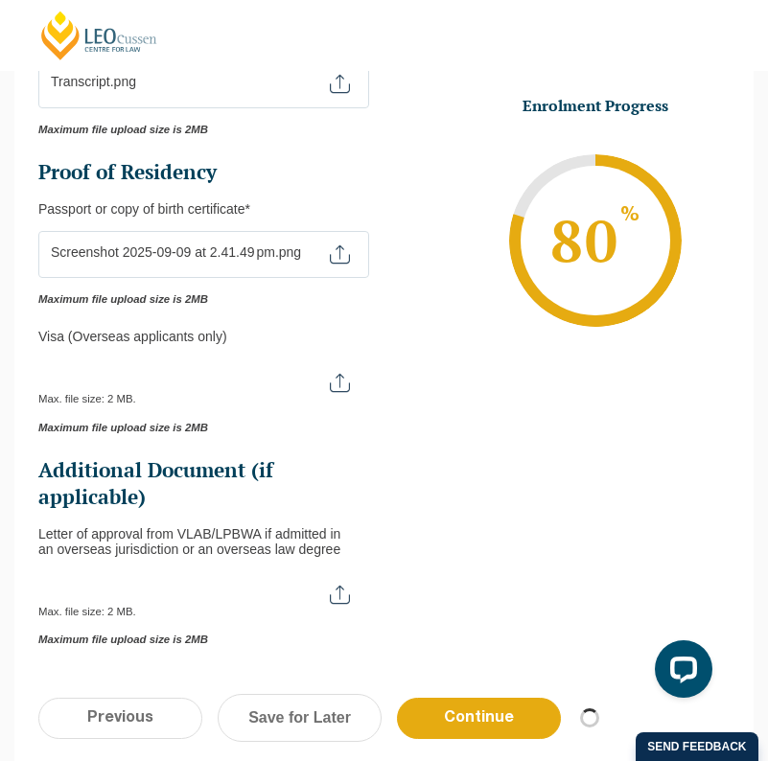
scroll to position [447, 0]
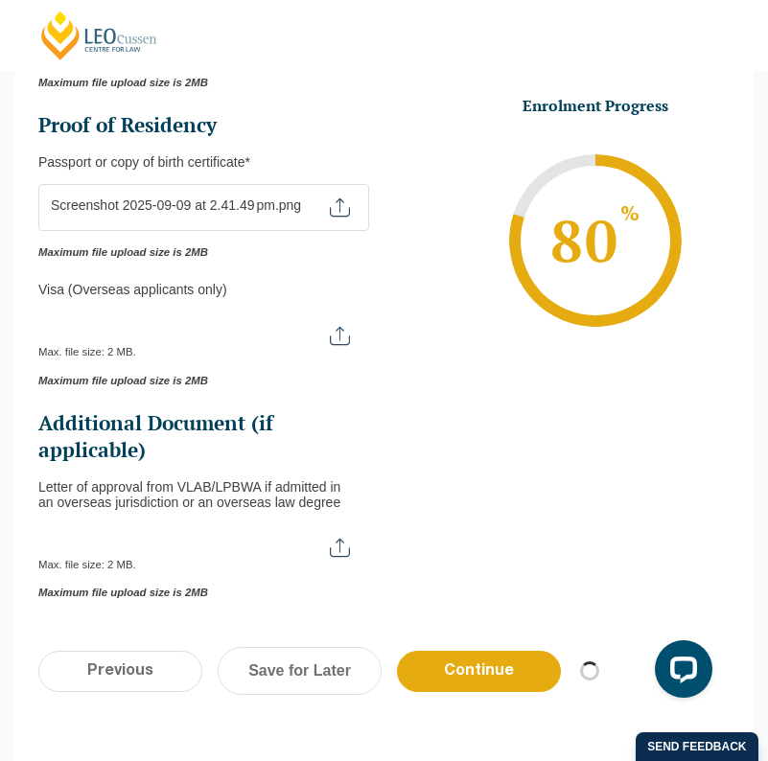
click at [296, 193] on input "Passport or Copy of Birth Certificate *" at bounding box center [203, 200] width 331 height 33
click at [492, 651] on input "Continue" at bounding box center [479, 671] width 164 height 41
click at [489, 669] on input "Continue" at bounding box center [479, 671] width 164 height 41
click at [324, 671] on link "Save for Later" at bounding box center [300, 671] width 164 height 48
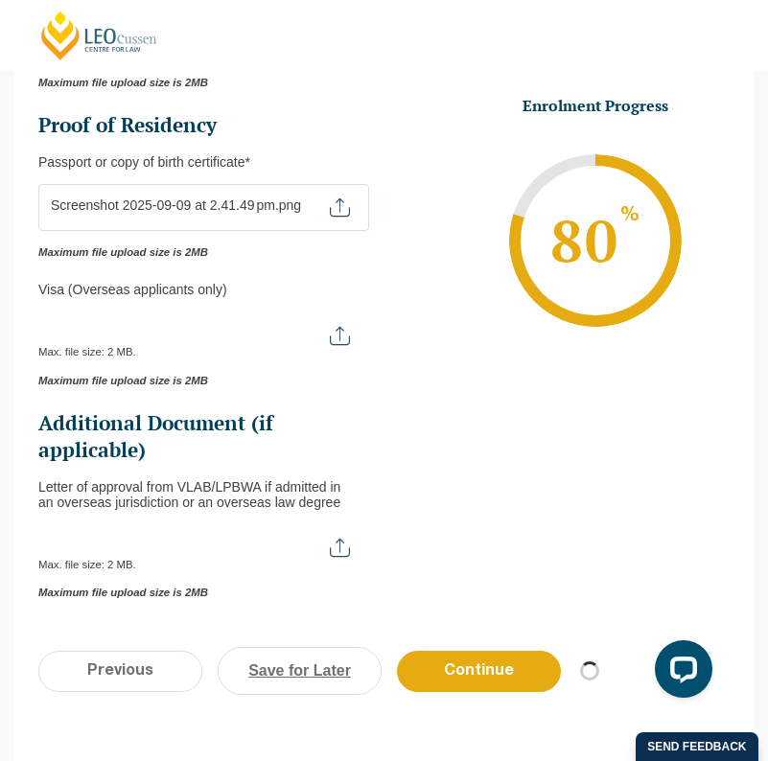
click at [334, 653] on link "Save for Later" at bounding box center [300, 671] width 164 height 48
click at [154, 653] on input "Previous" at bounding box center [120, 671] width 164 height 41
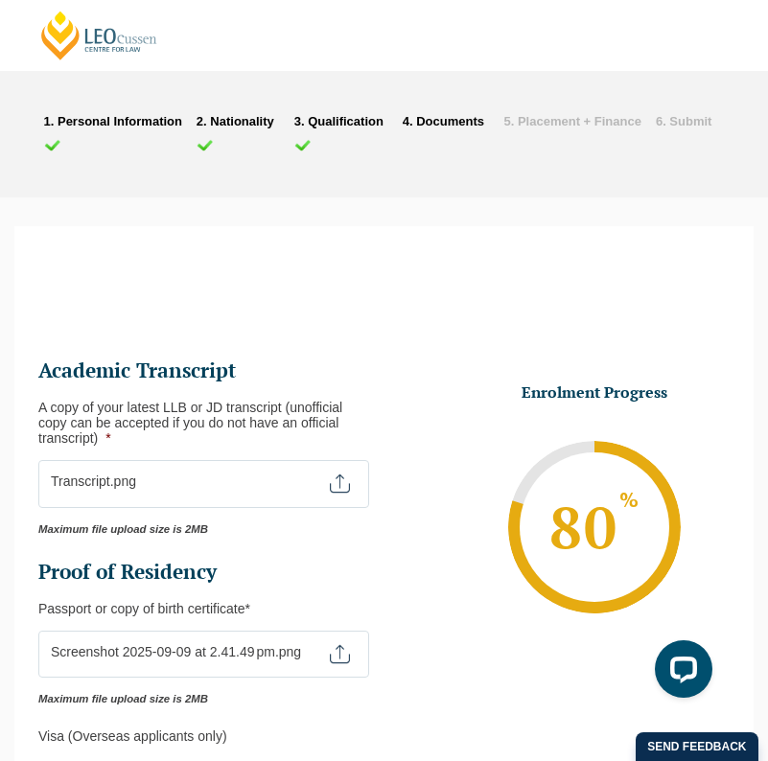
scroll to position [-4, 0]
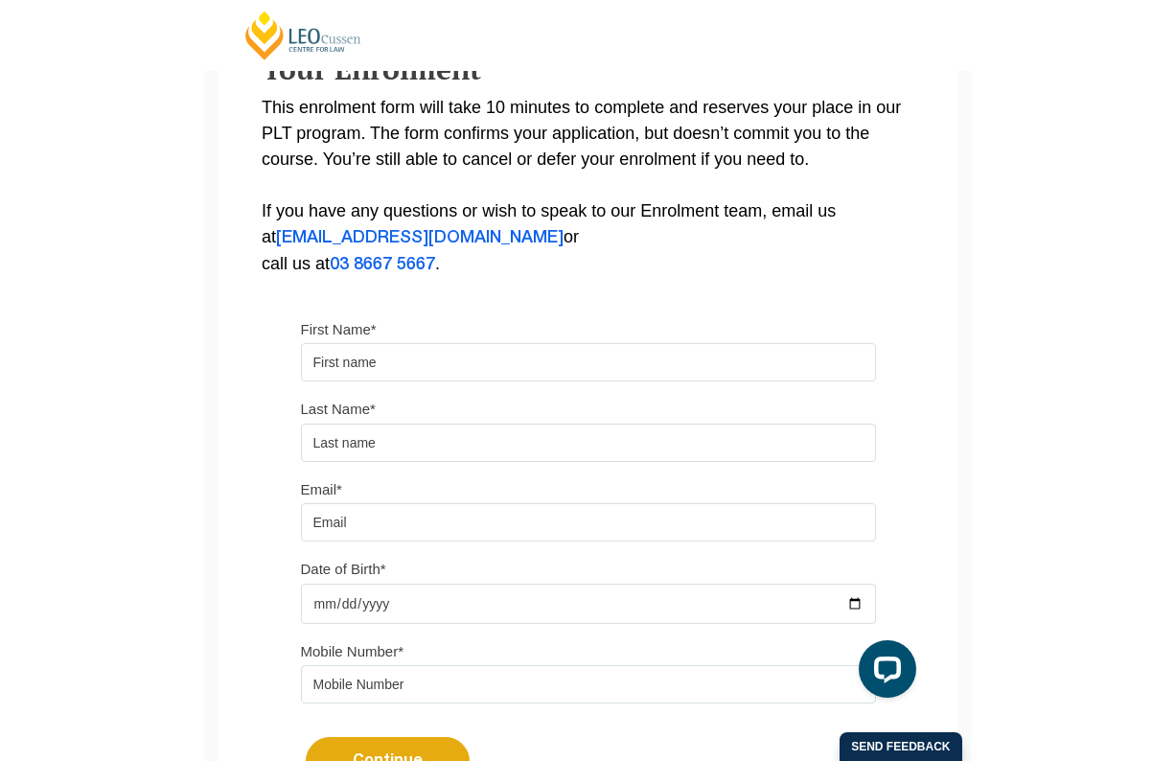
scroll to position [340, 0]
